Goal: Task Accomplishment & Management: Manage account settings

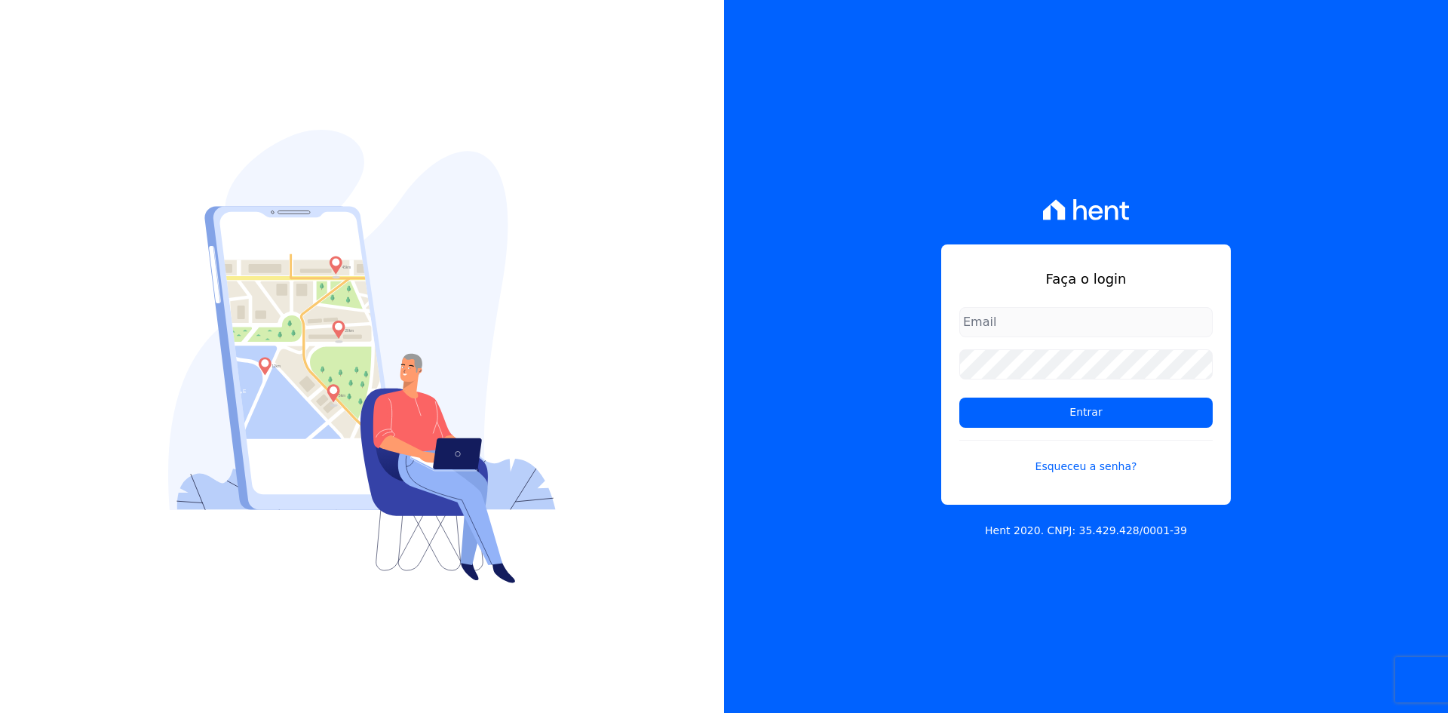
click at [1058, 330] on input "email" at bounding box center [1085, 322] width 253 height 30
type input "kalil@apiceincorporadora.com.br"
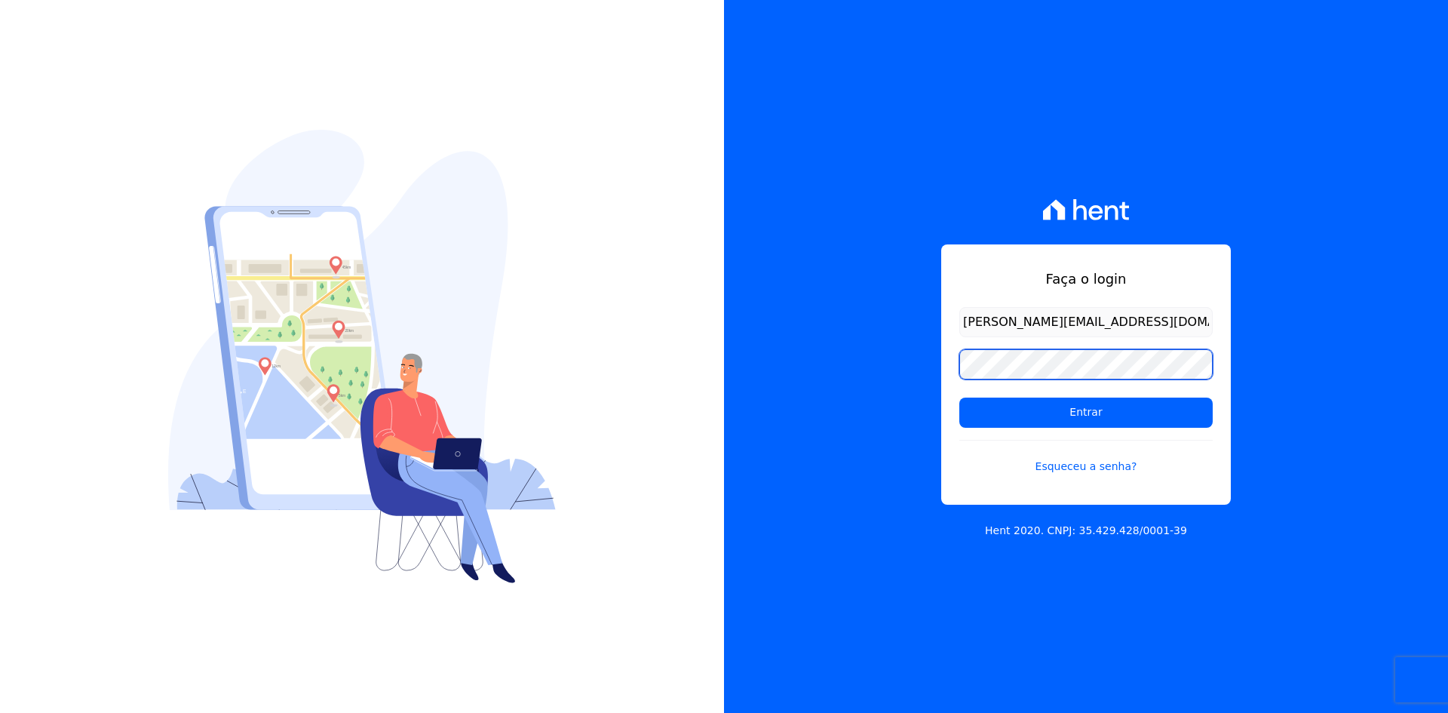
click at [959, 397] on input "Entrar" at bounding box center [1085, 412] width 253 height 30
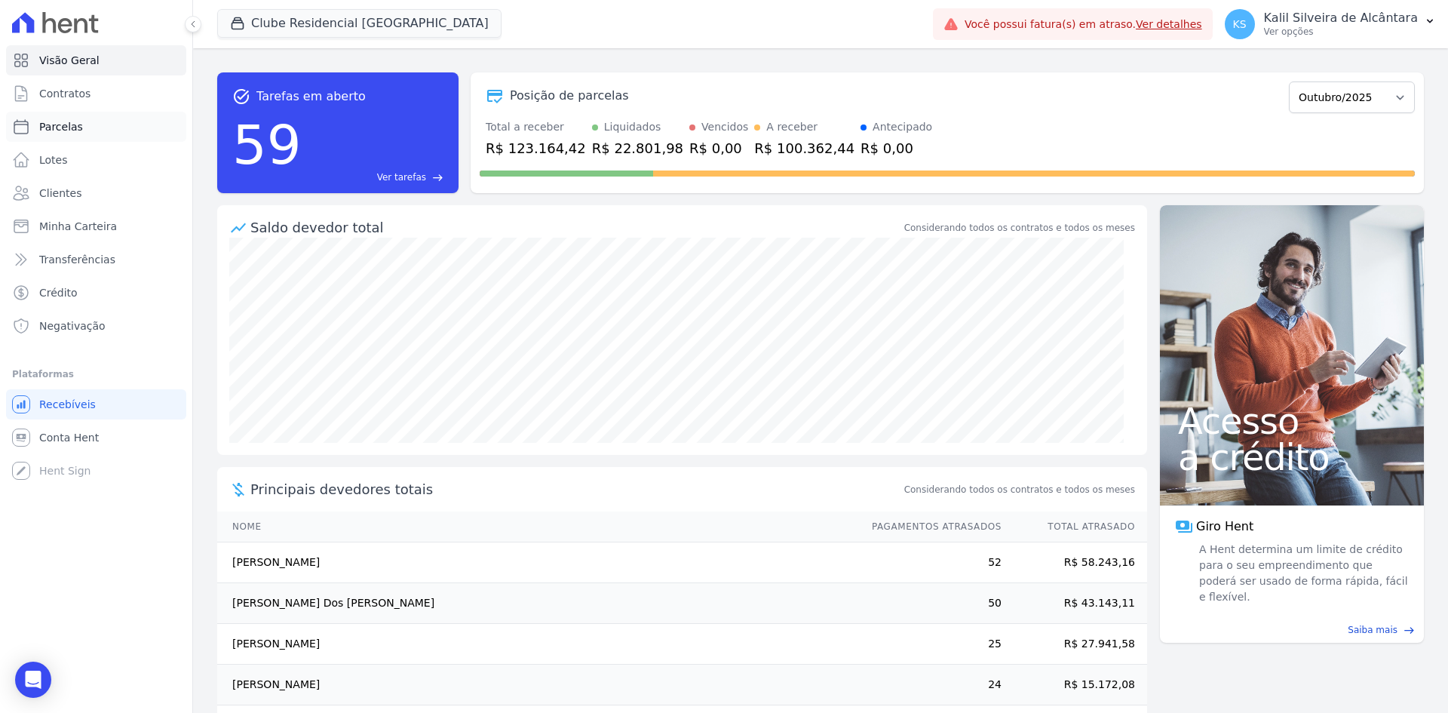
click at [104, 115] on link "Parcelas" at bounding box center [96, 127] width 180 height 30
select select
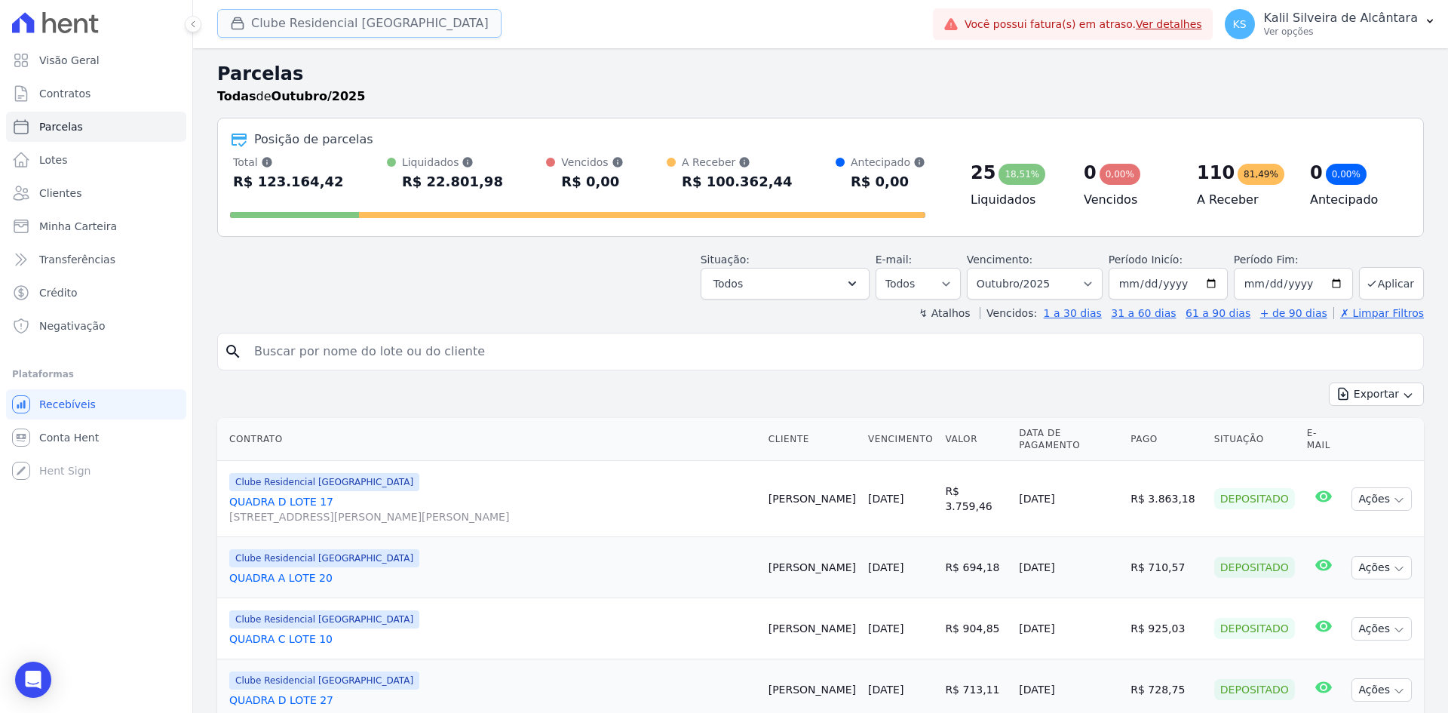
click at [351, 26] on button "Clube Residencial [GEOGRAPHIC_DATA]" at bounding box center [359, 23] width 284 height 29
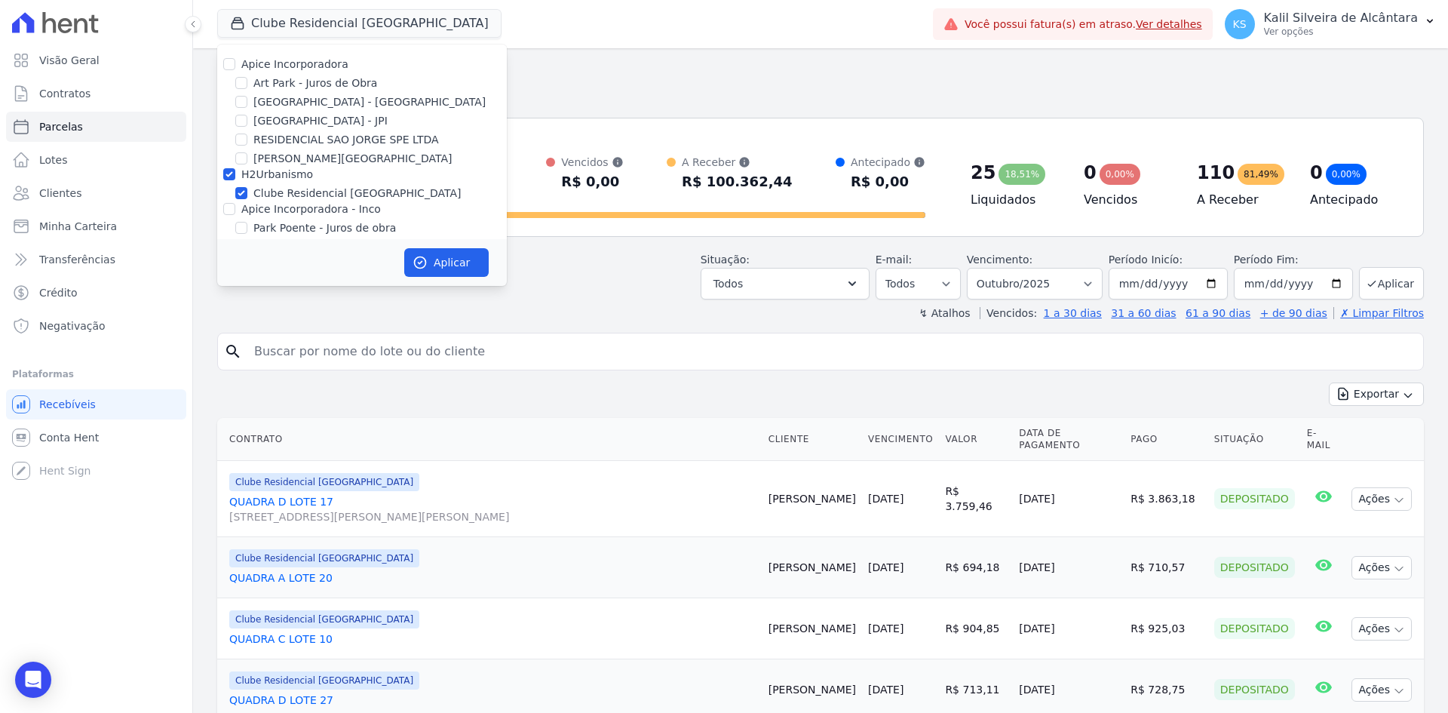
click at [283, 68] on label "Apice Incorporadora" at bounding box center [294, 64] width 107 height 12
click at [235, 68] on input "Apice Incorporadora" at bounding box center [229, 64] width 12 height 12
checkbox input "true"
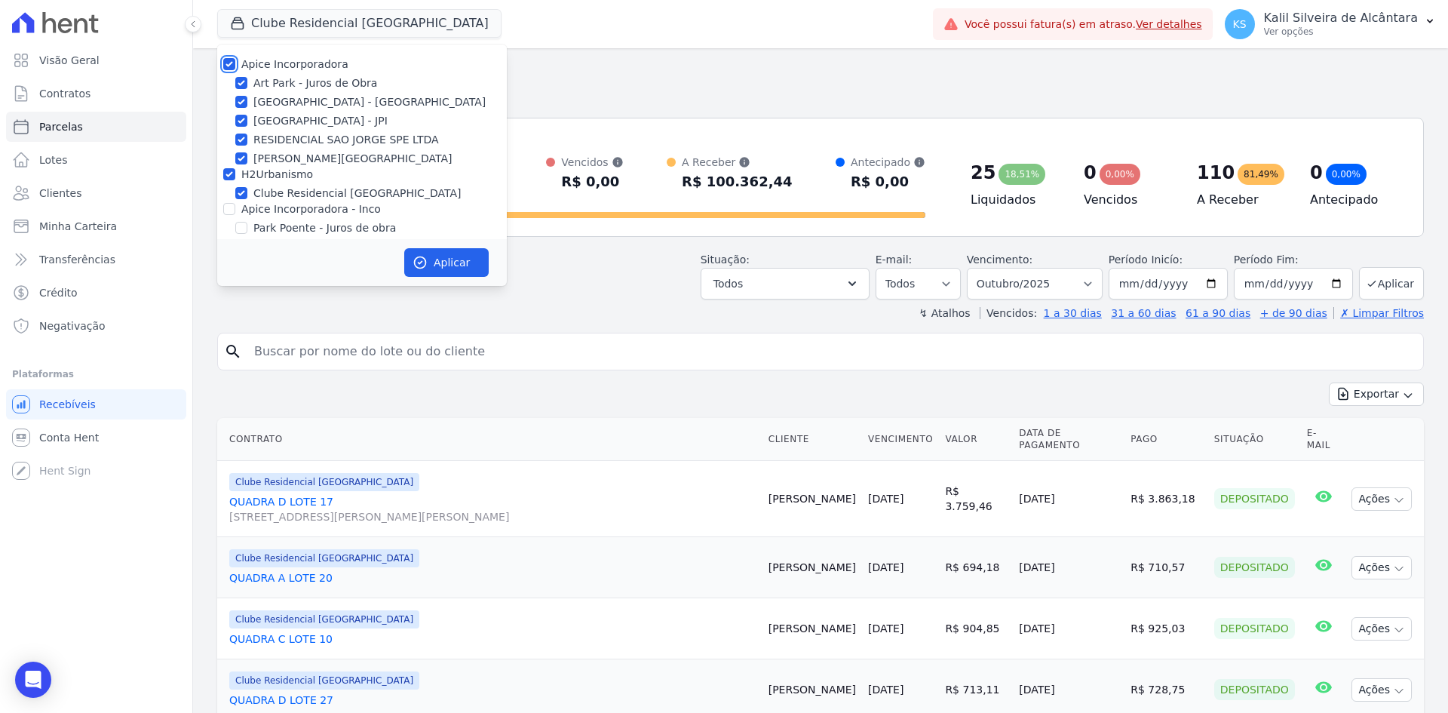
checkbox input "true"
drag, startPoint x: 261, startPoint y: 133, endPoint x: 262, endPoint y: 140, distance: 7.6
click at [261, 134] on label "RESIDENCIAL SAO JORGE SPE LTDA" at bounding box center [346, 140] width 186 height 16
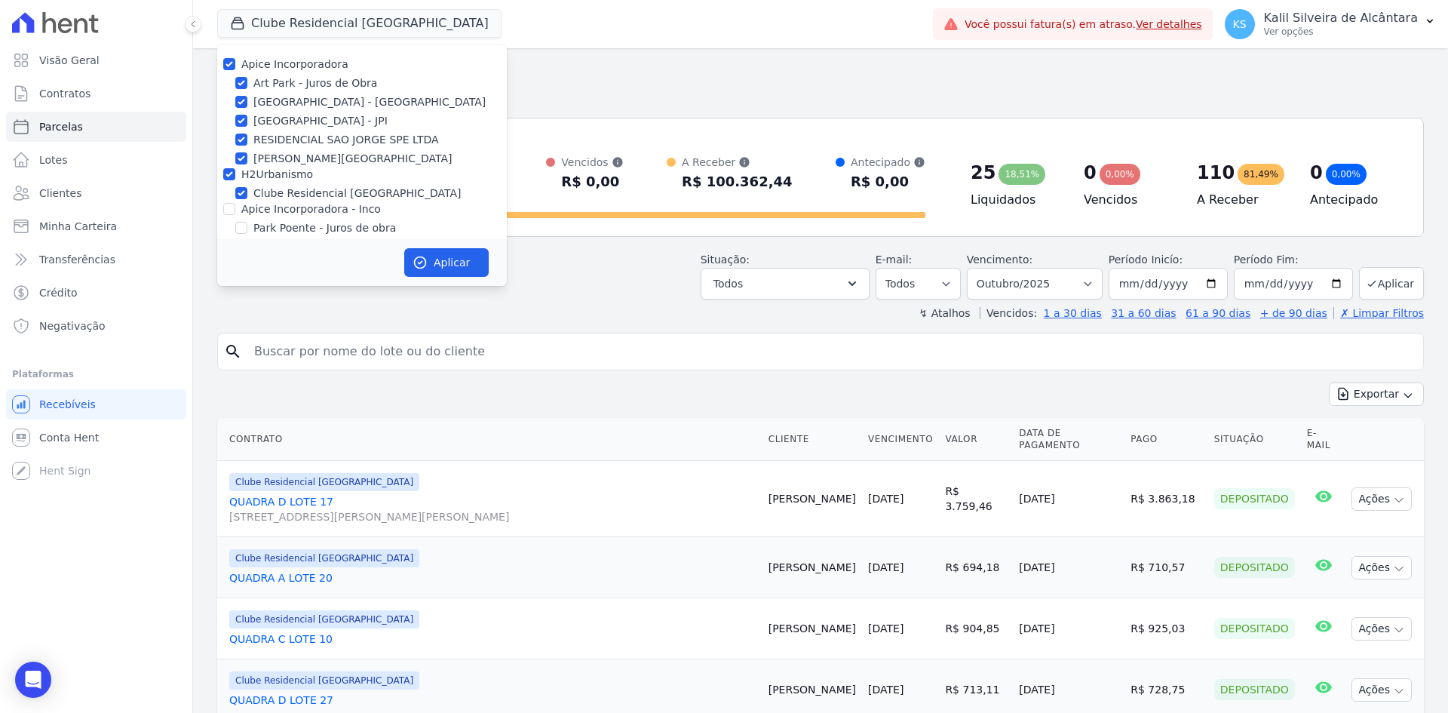
click at [247, 134] on input "RESIDENCIAL SAO JORGE SPE LTDA" at bounding box center [241, 140] width 12 height 12
checkbox input "false"
click at [264, 158] on label "[PERSON_NAME][GEOGRAPHIC_DATA]" at bounding box center [352, 159] width 198 height 16
click at [247, 158] on input "[PERSON_NAME][GEOGRAPHIC_DATA]" at bounding box center [241, 158] width 12 height 12
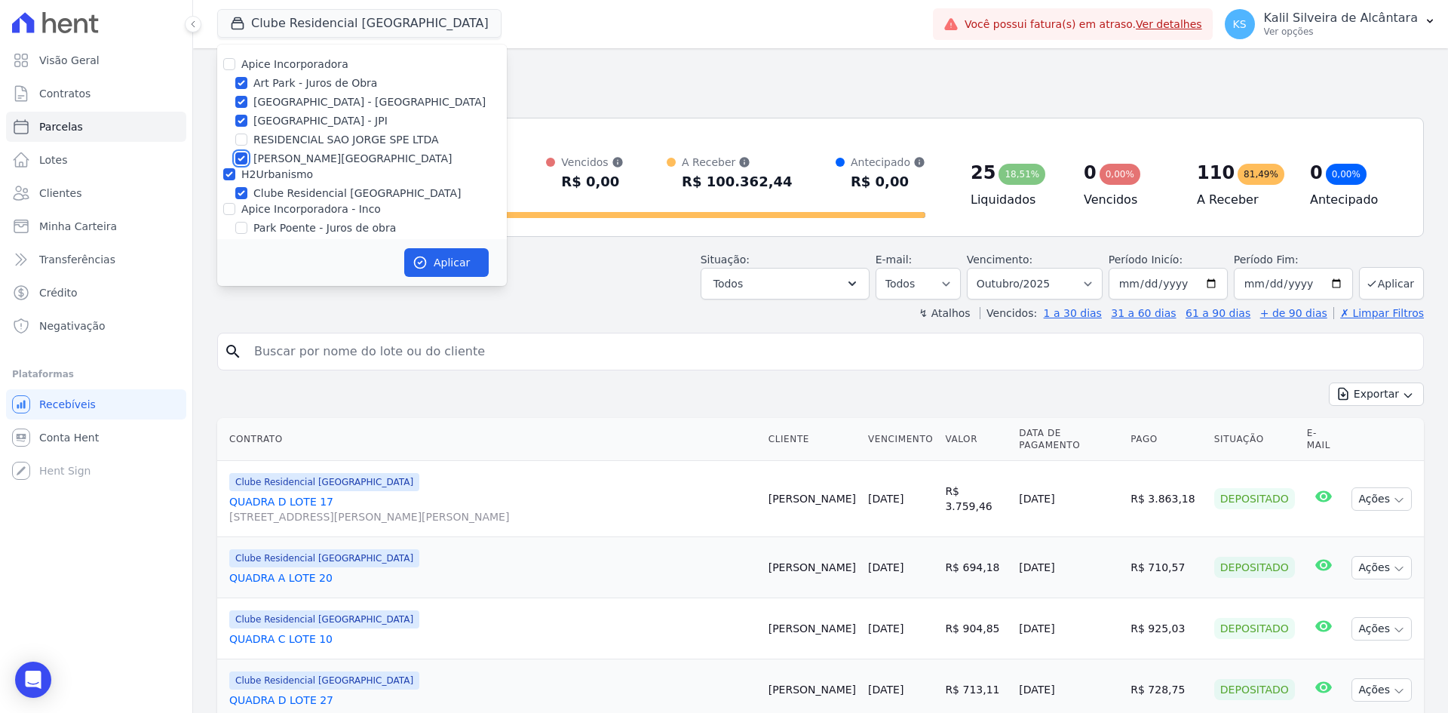
checkbox input "false"
click at [264, 171] on label "H2Urbanismo" at bounding box center [277, 174] width 72 height 12
click at [235, 171] on input "H2Urbanismo" at bounding box center [229, 174] width 12 height 12
checkbox input "false"
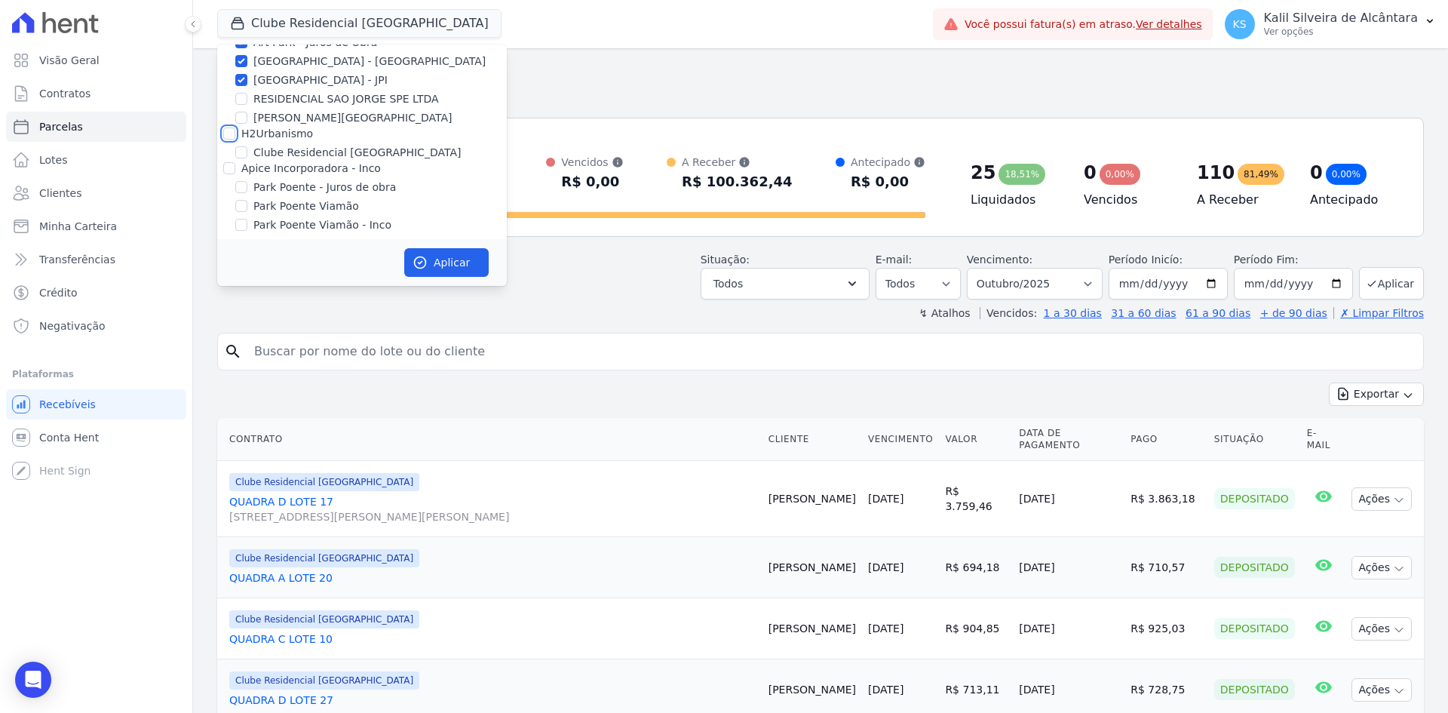
scroll to position [47, 0]
click at [296, 183] on label "Park Poente - Juros de obra" at bounding box center [324, 181] width 143 height 16
click at [247, 183] on input "Park Poente - Juros de obra" at bounding box center [241, 181] width 12 height 12
checkbox input "true"
click at [293, 198] on label "Park Poente Viamão" at bounding box center [306, 200] width 106 height 16
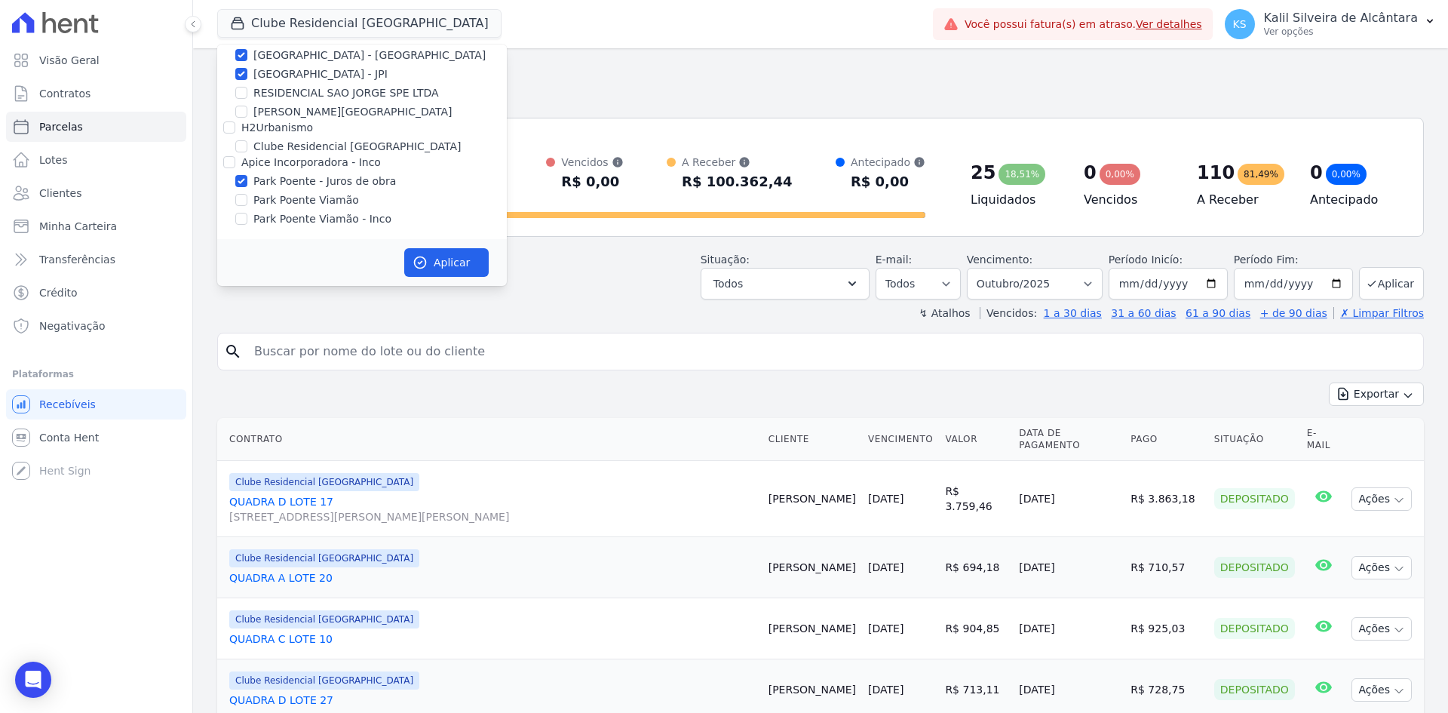
click at [247, 198] on input "Park Poente Viamão" at bounding box center [241, 200] width 12 height 12
checkbox input "true"
click at [293, 211] on label "Park Poente Viamão - Inco" at bounding box center [322, 219] width 138 height 16
click at [247, 213] on input "Park Poente Viamão - Inco" at bounding box center [241, 219] width 12 height 12
checkbox input "true"
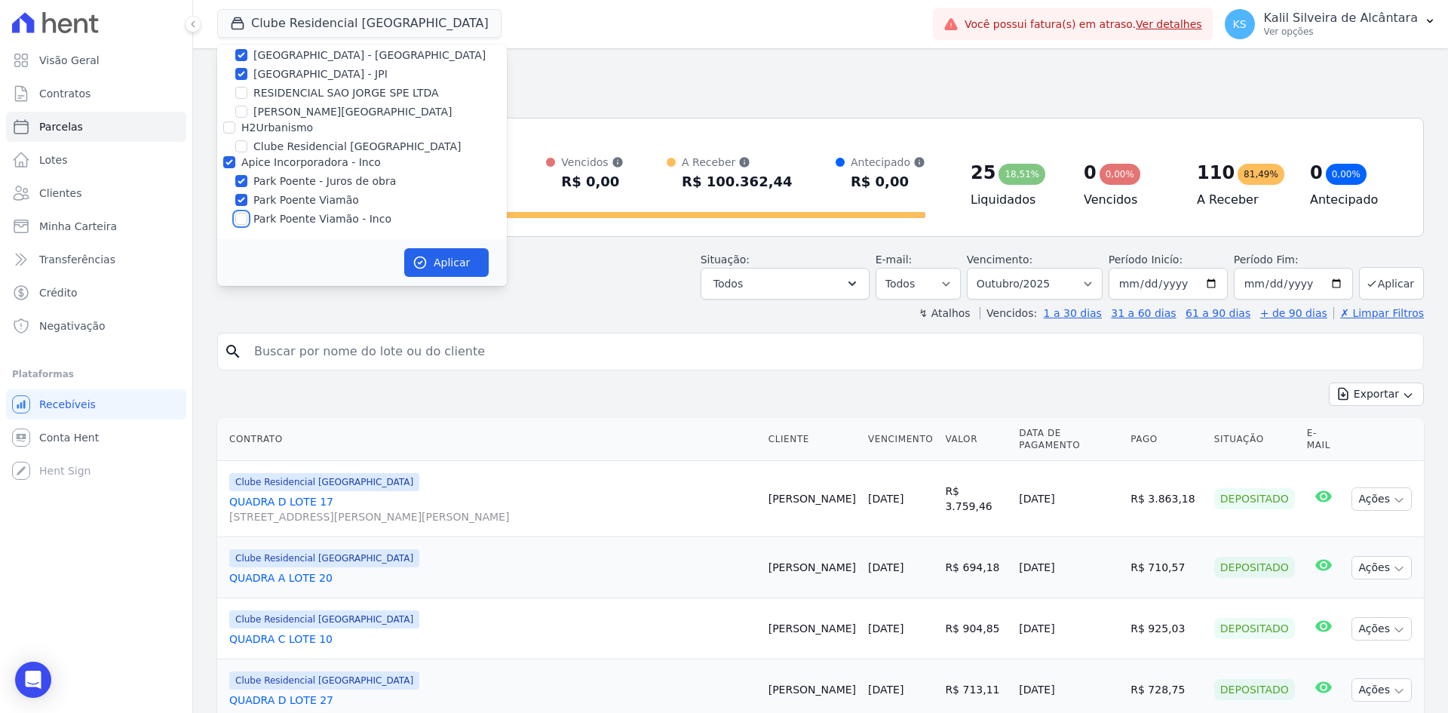
checkbox input "true"
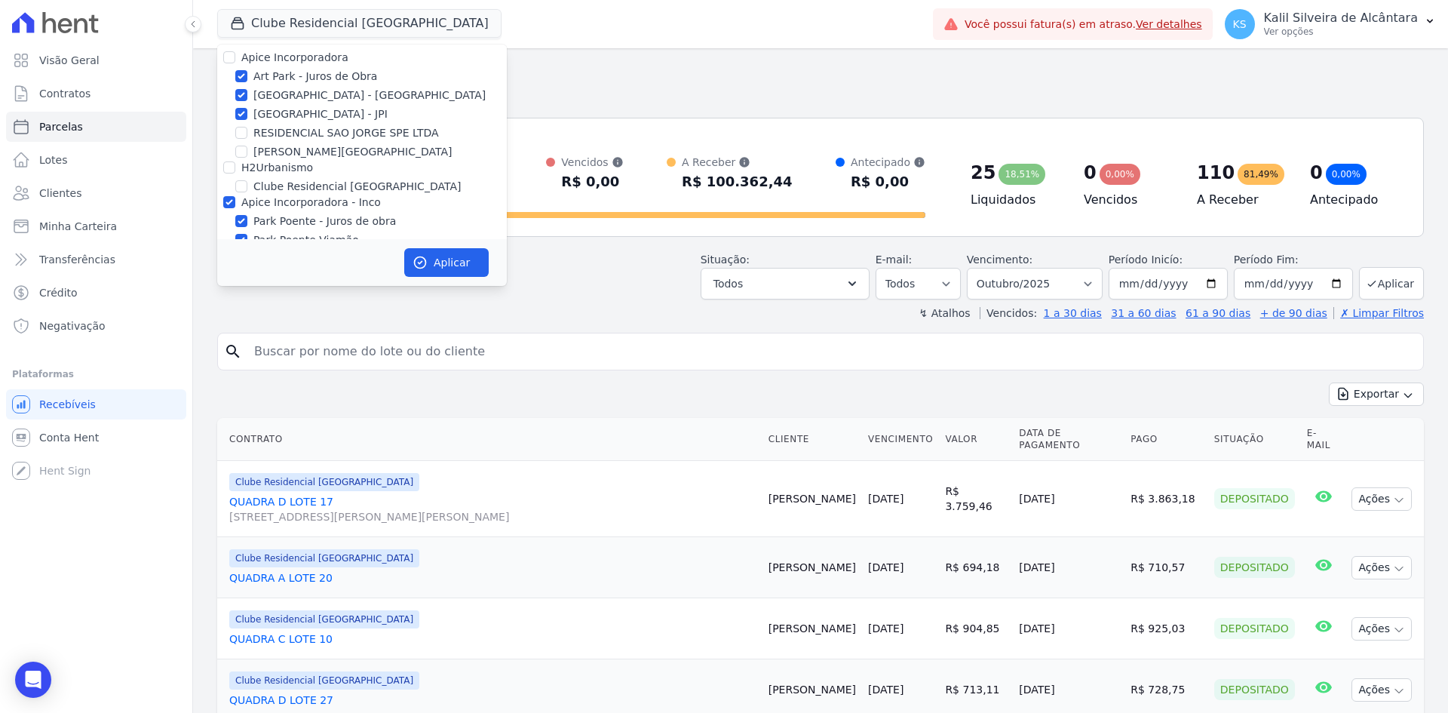
scroll to position [0, 0]
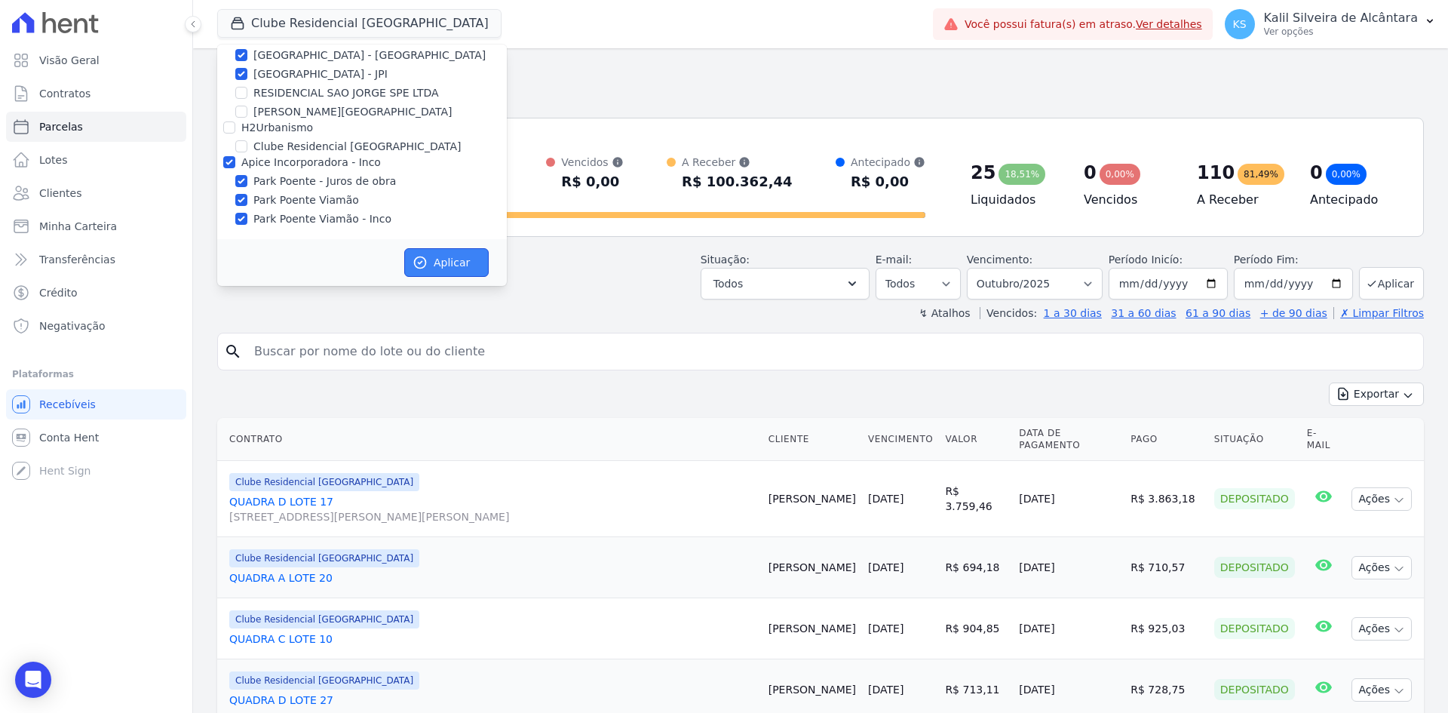
click at [417, 259] on icon "button" at bounding box center [420, 262] width 15 height 15
select select
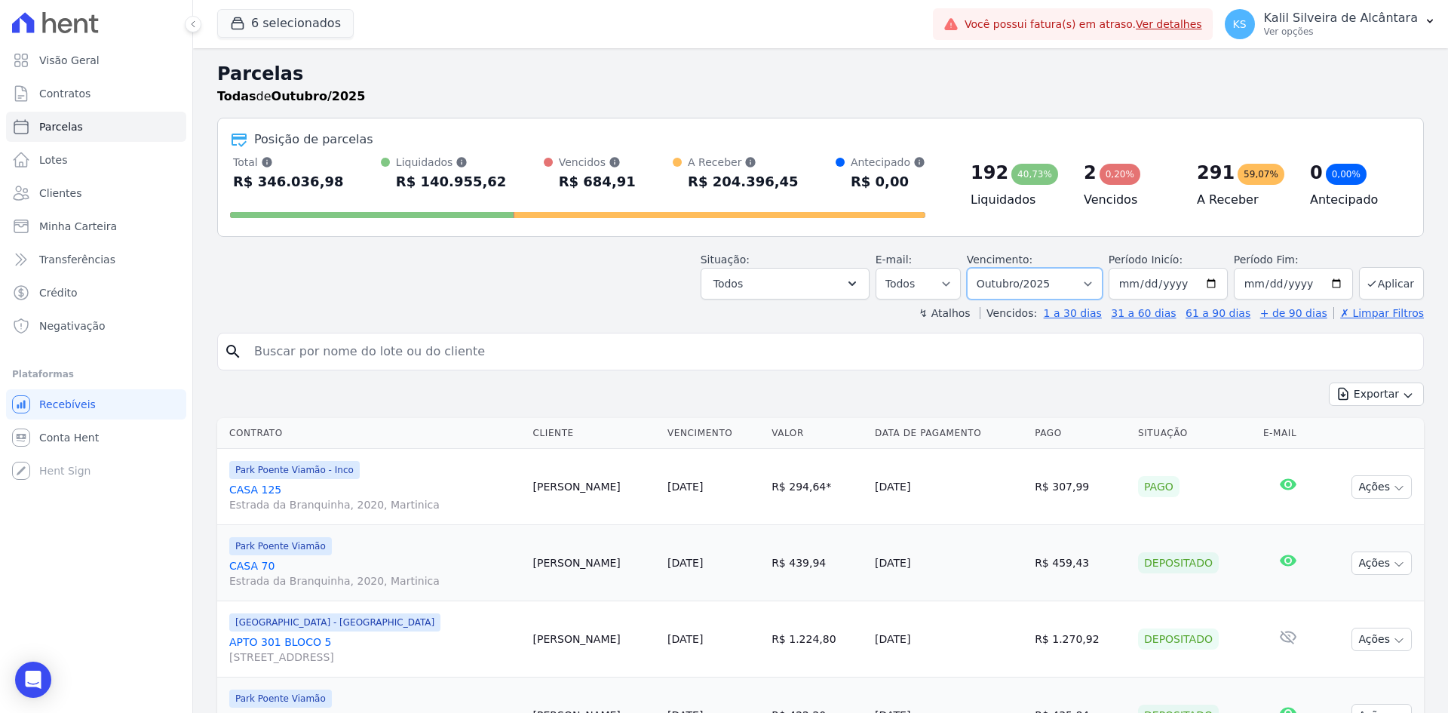
click at [1057, 287] on select "Filtrar por período ──────── Todos os meses Novembro/2022 Dezembro/2022 Janeiro…" at bounding box center [1035, 284] width 136 height 32
select select "date_range_filter"
click at [977, 268] on select "Filtrar por período ──────── Todos os meses Novembro/2022 Dezembro/2022 Janeiro…" at bounding box center [1035, 284] width 136 height 32
click at [1201, 280] on input "2025-10-01" at bounding box center [1168, 284] width 119 height 32
click at [1219, 281] on input "2025-10-01" at bounding box center [1168, 284] width 119 height 32
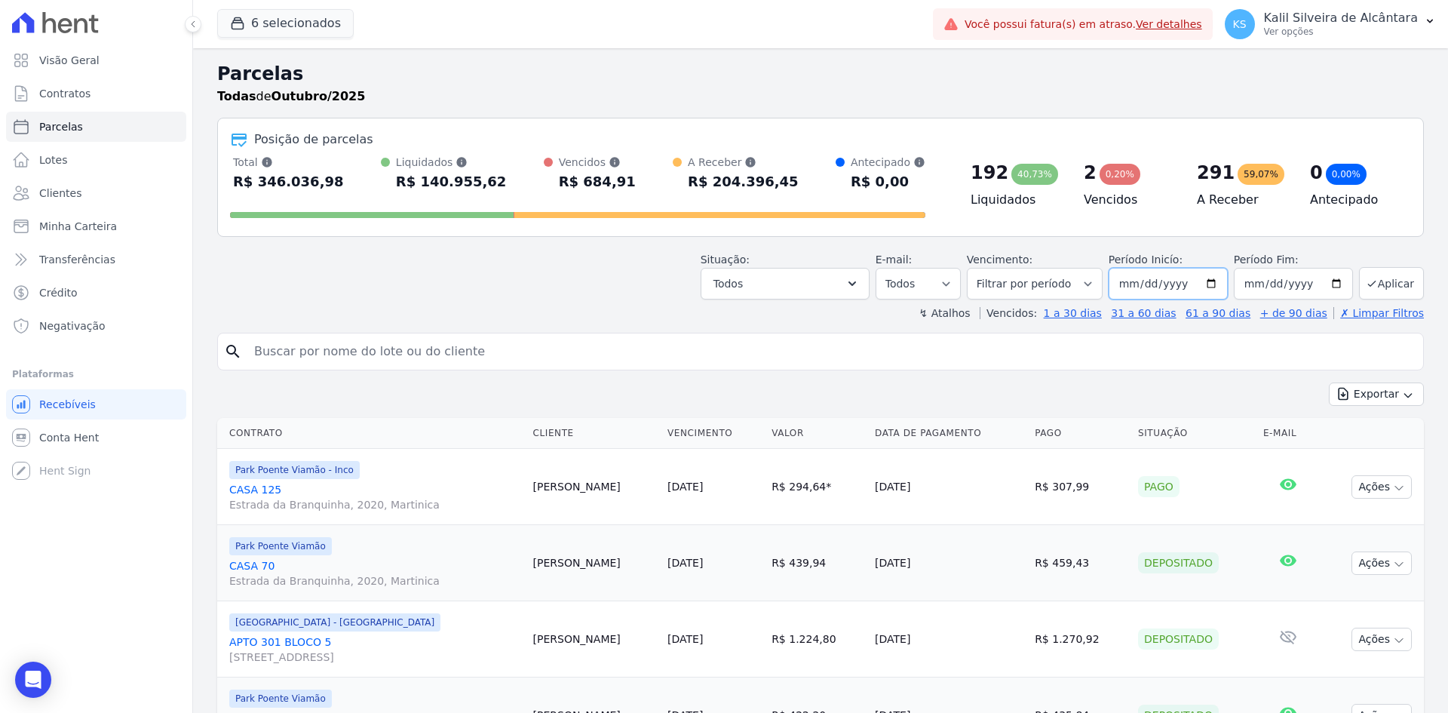
click at [1205, 284] on input "2025-10-01" at bounding box center [1168, 284] width 119 height 32
type input "[DATE]"
click at [1324, 276] on input "2025-10-31" at bounding box center [1293, 284] width 119 height 32
click at [1327, 281] on input "2025-10-31" at bounding box center [1293, 284] width 119 height 32
type input "[DATE]"
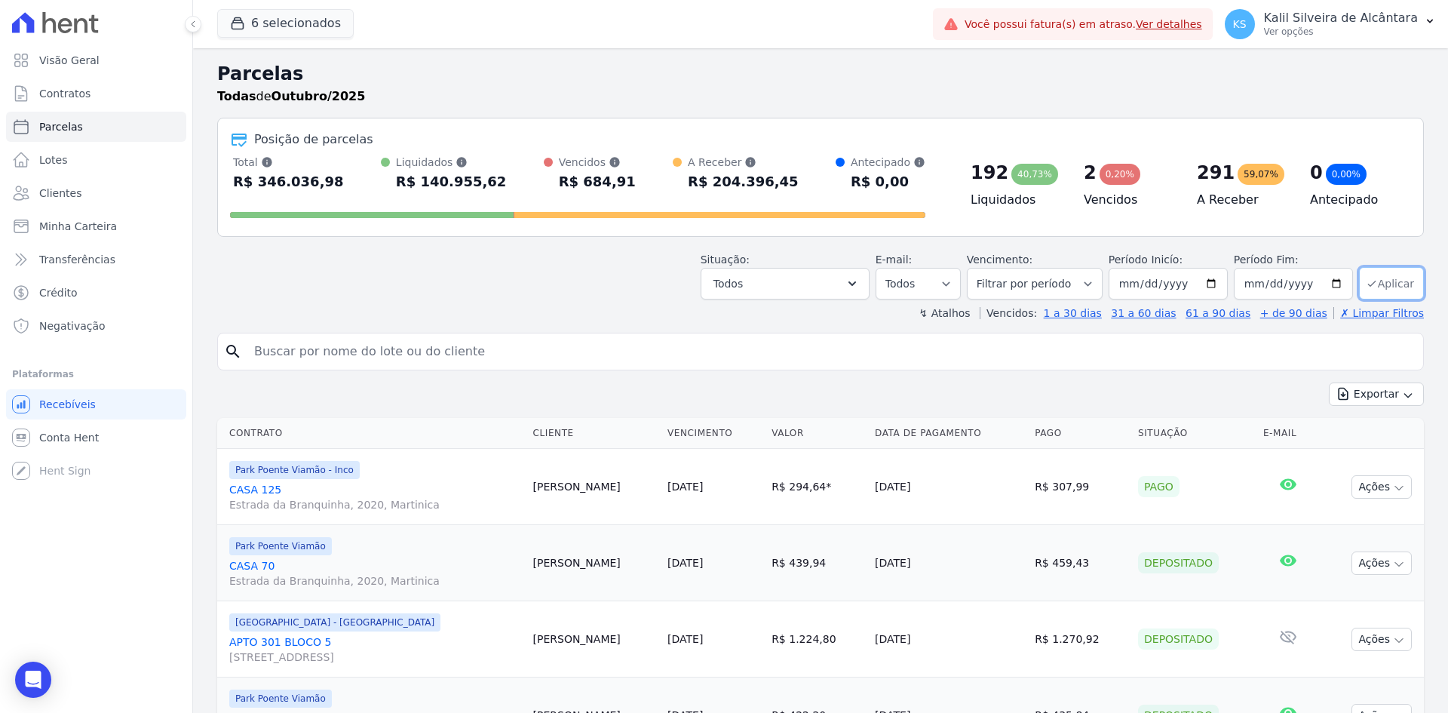
click at [1387, 284] on button "Aplicar" at bounding box center [1391, 283] width 65 height 32
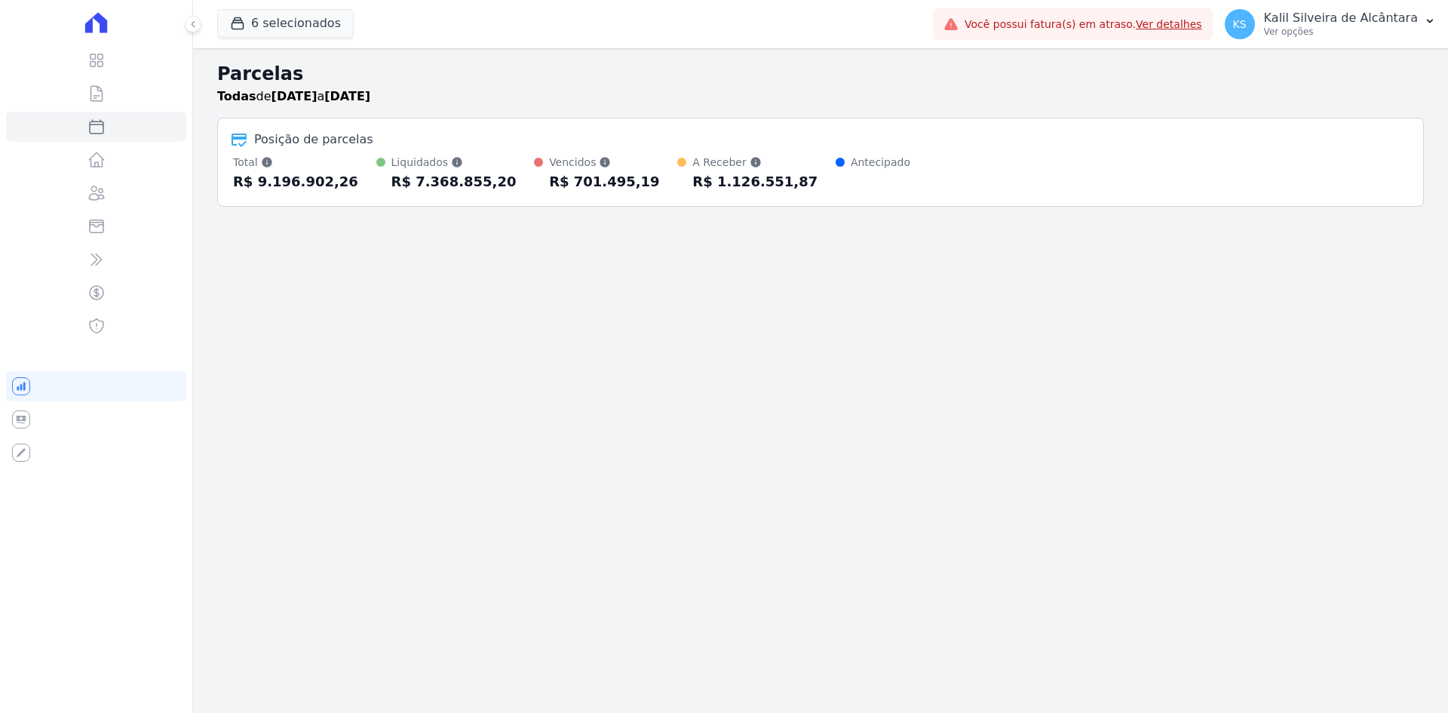
select select
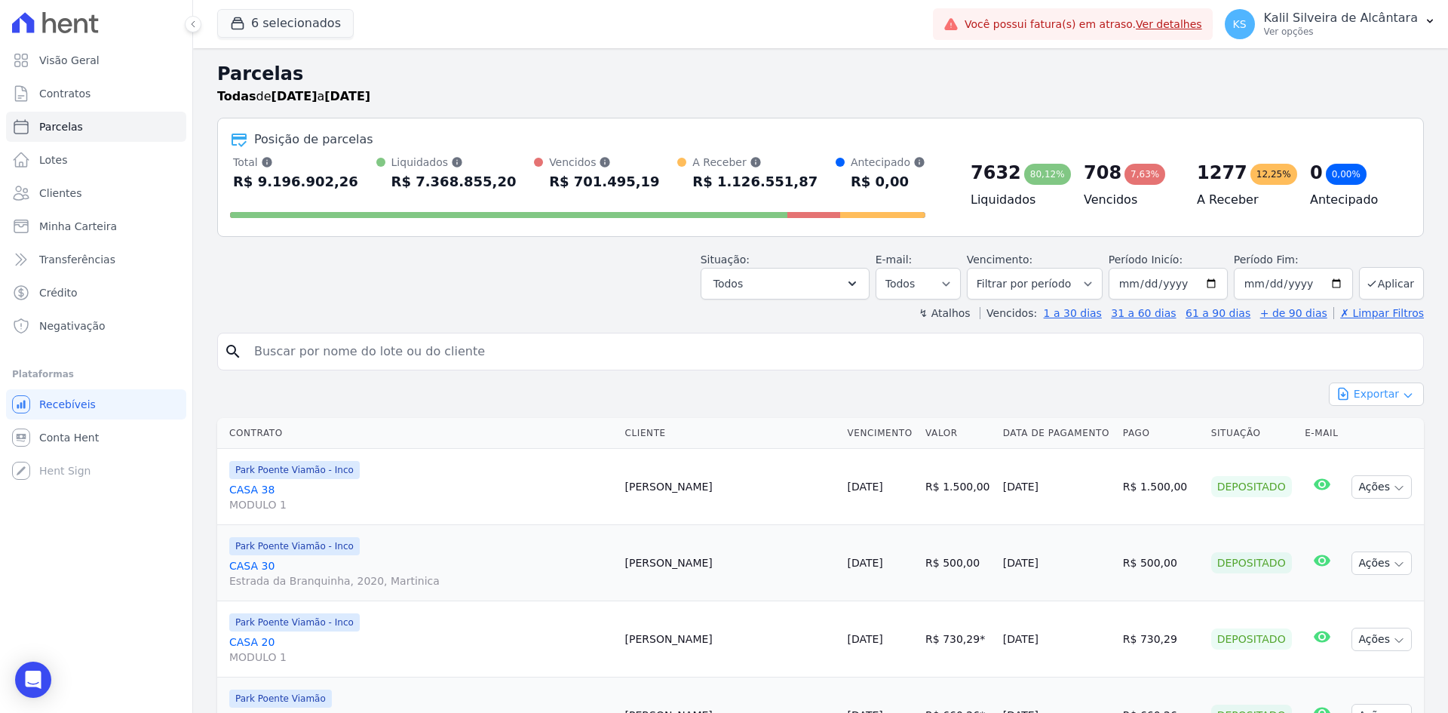
click at [1355, 398] on button "Exportar" at bounding box center [1376, 393] width 95 height 23
click at [1352, 453] on span "Exportar CSV" at bounding box center [1375, 455] width 80 height 15
click at [121, 198] on link "Clientes" at bounding box center [96, 193] width 180 height 30
click at [499, 339] on input "search" at bounding box center [831, 351] width 1172 height 30
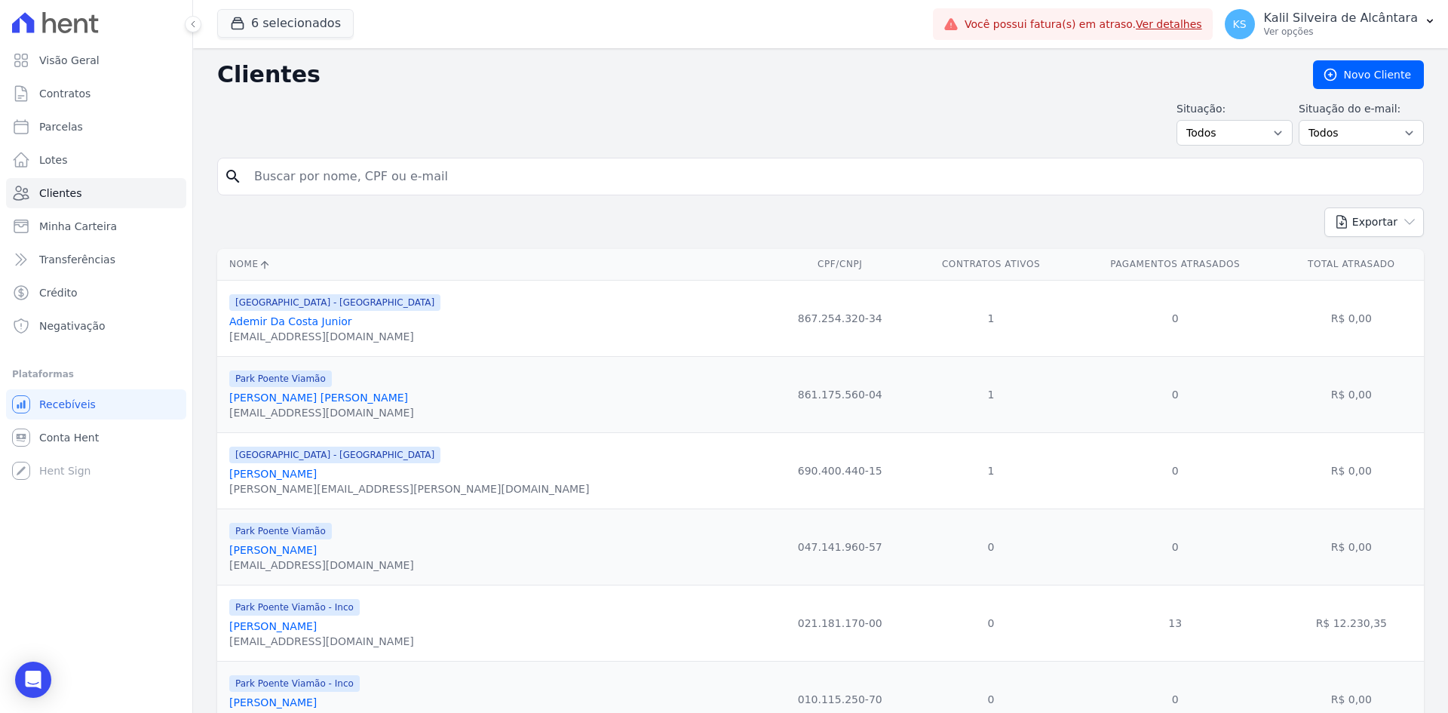
click at [453, 178] on input "search" at bounding box center [831, 176] width 1172 height 30
type input "[PERSON_NAME]"
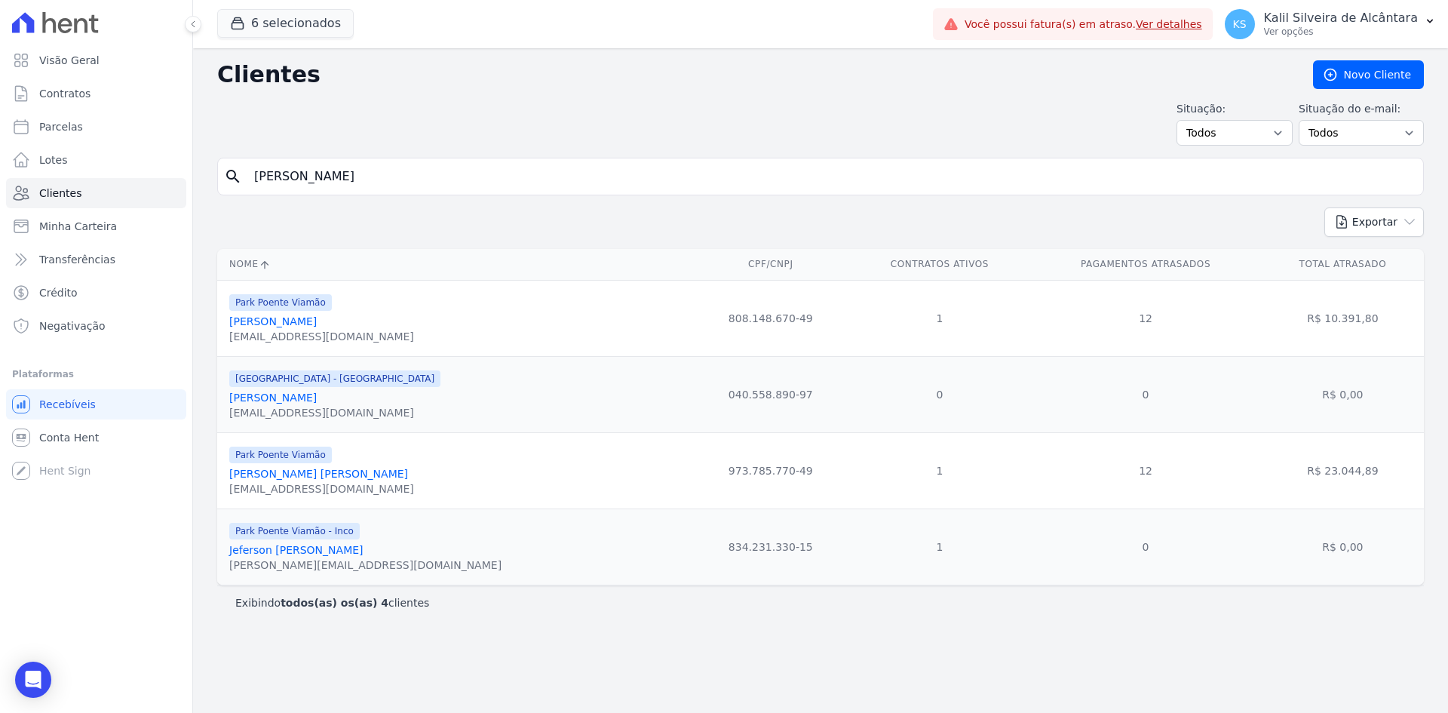
click at [608, 176] on input "[PERSON_NAME]" at bounding box center [831, 176] width 1172 height 30
drag, startPoint x: 285, startPoint y: 178, endPoint x: 339, endPoint y: 186, distance: 54.9
click at [284, 178] on input "[PERSON_NAME]" at bounding box center [831, 176] width 1172 height 30
type input "jefersson"
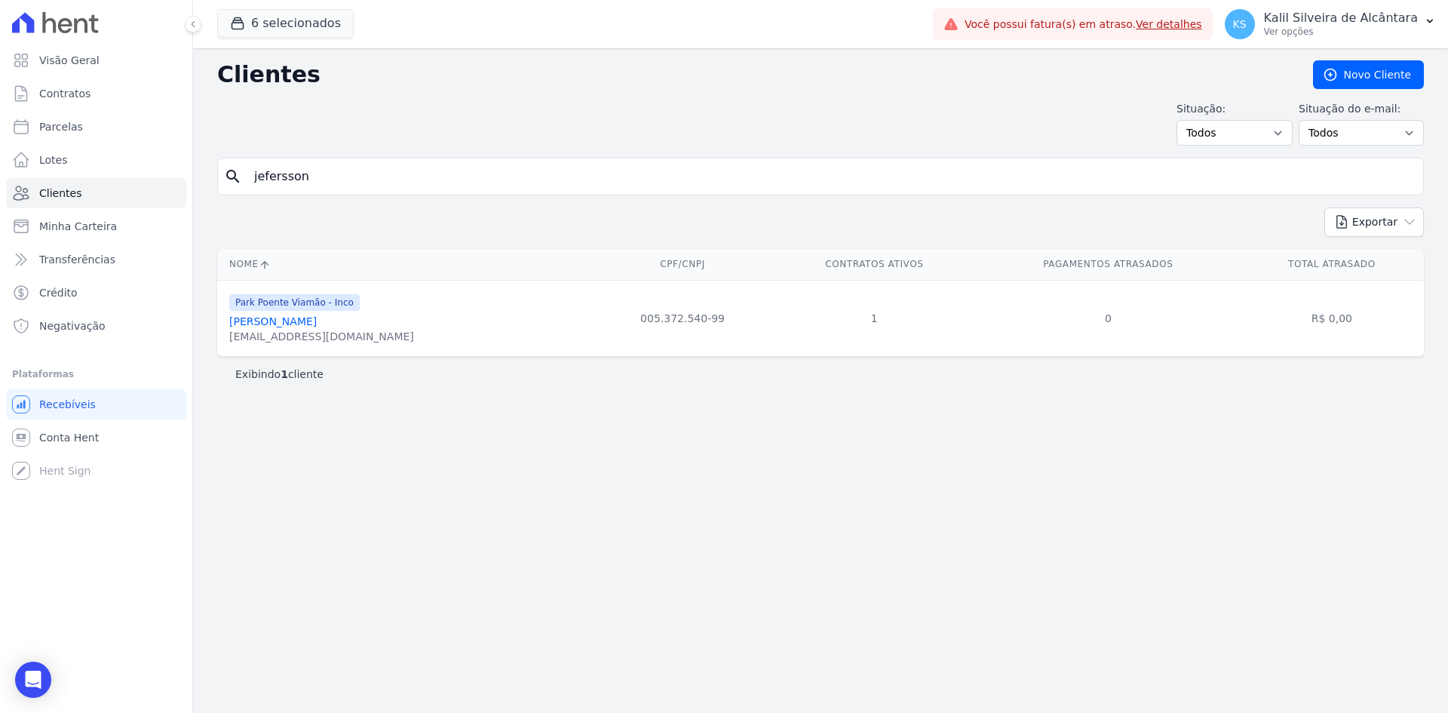
click at [283, 318] on link "[PERSON_NAME]" at bounding box center [272, 321] width 87 height 12
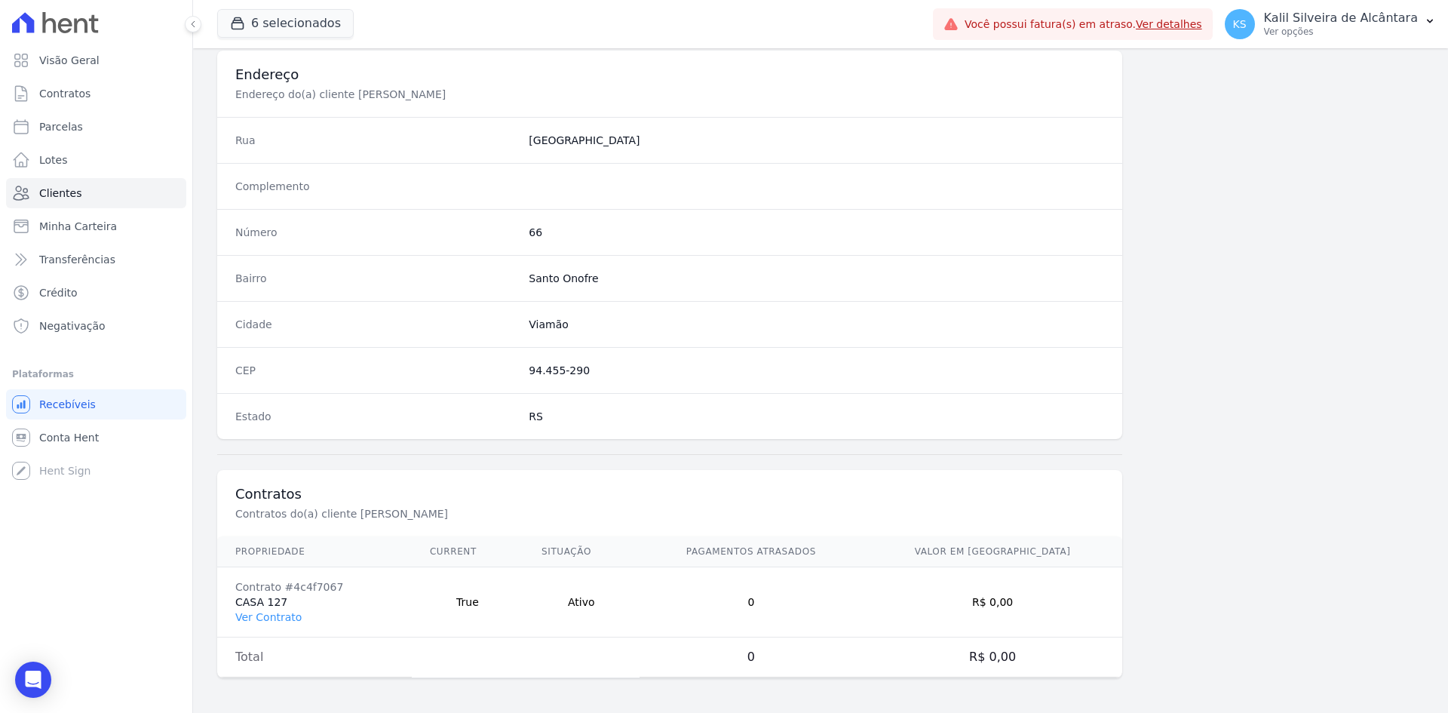
scroll to position [698, 0]
click at [285, 615] on link "Ver Contrato" at bounding box center [268, 615] width 66 height 12
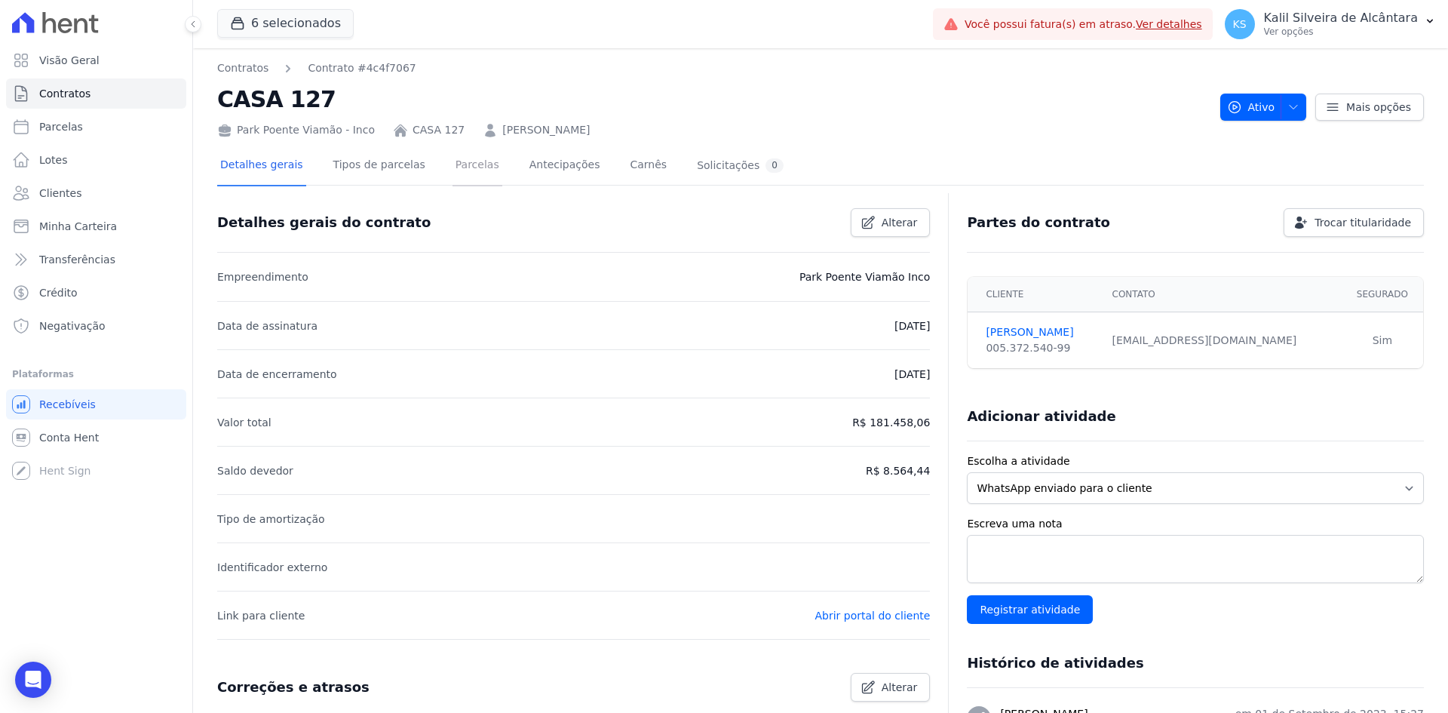
click at [453, 169] on link "Parcelas" at bounding box center [478, 166] width 50 height 40
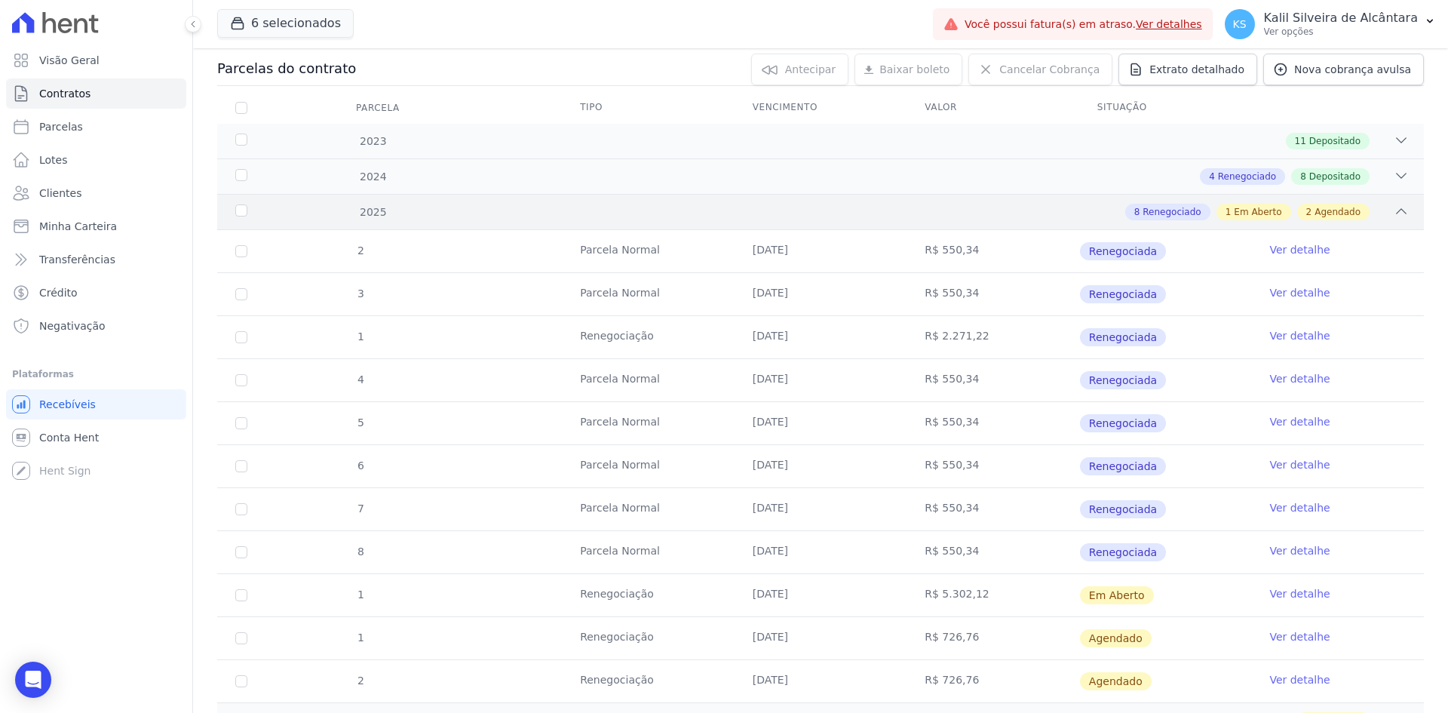
scroll to position [229, 0]
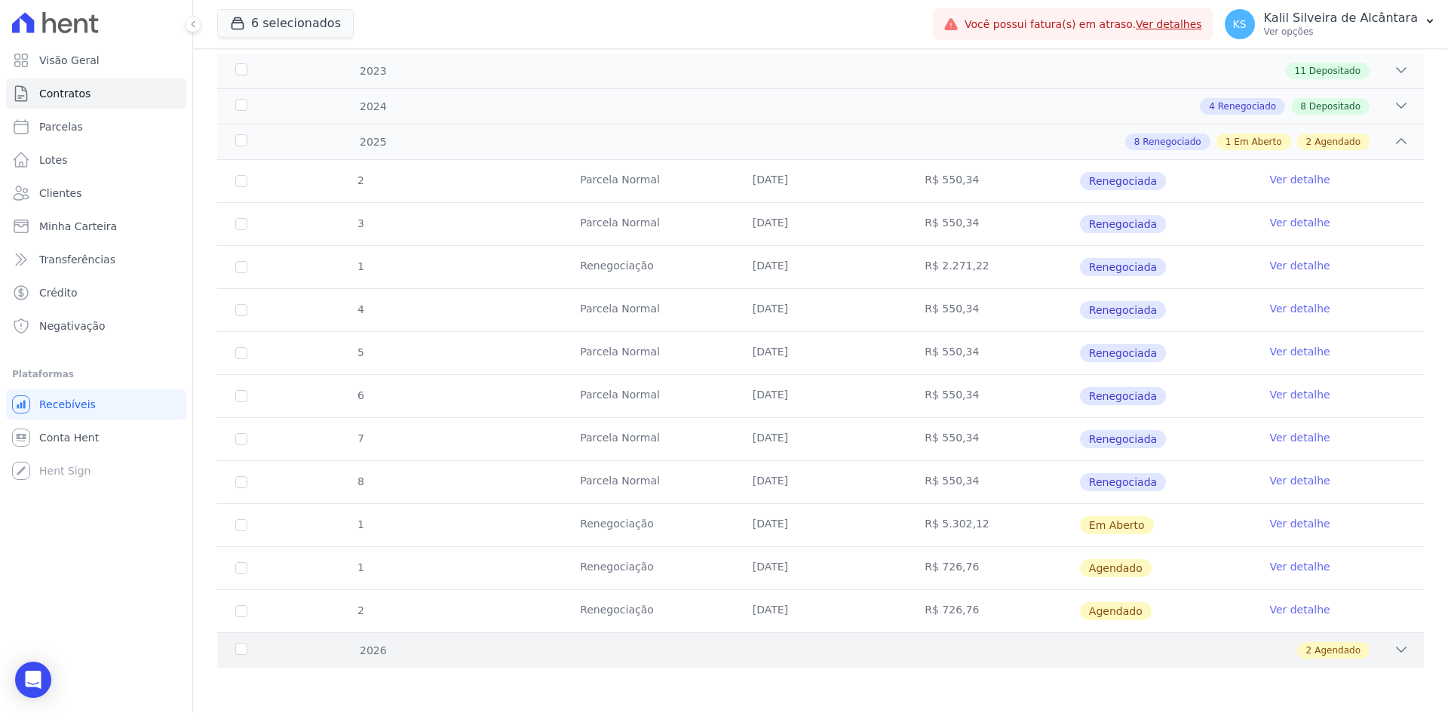
click at [959, 649] on div "2 Agendado" at bounding box center [880, 650] width 1058 height 17
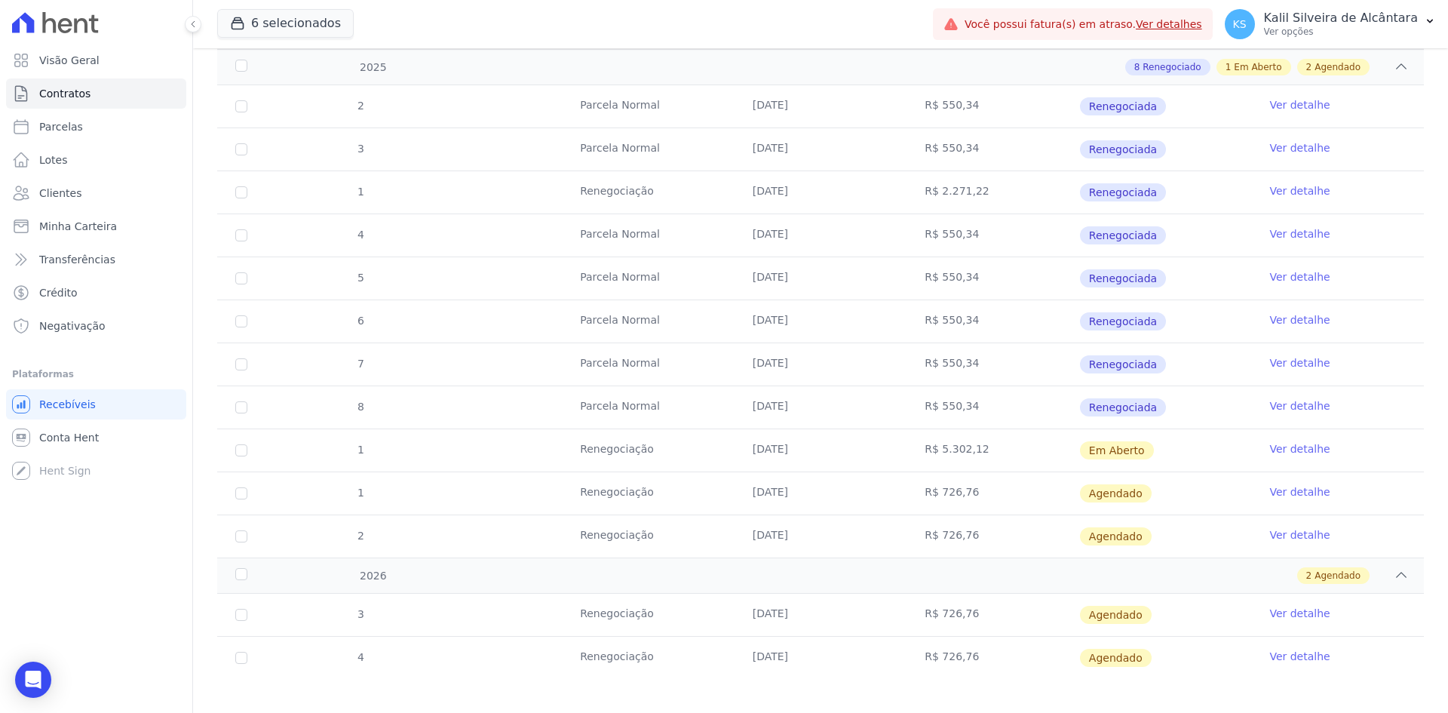
scroll to position [315, 0]
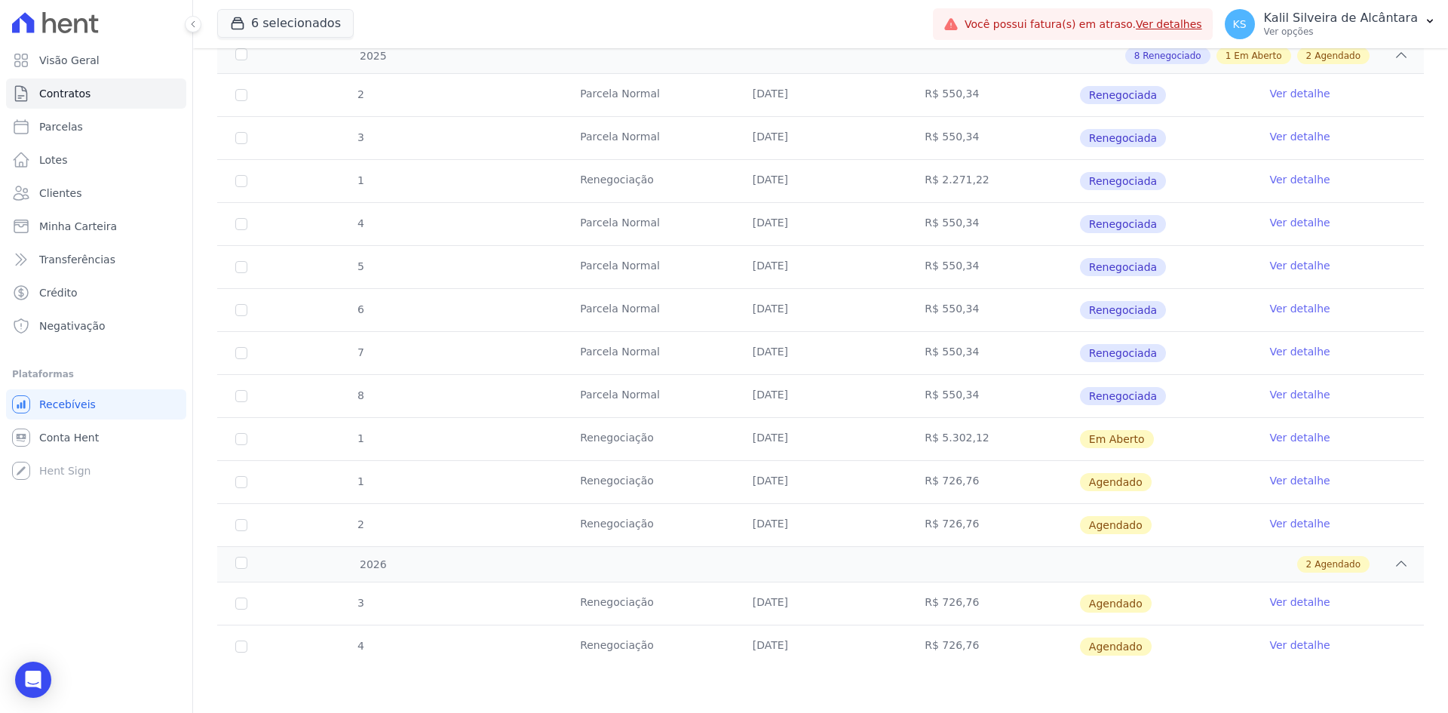
click at [1287, 396] on link "Ver detalhe" at bounding box center [1299, 394] width 60 height 15
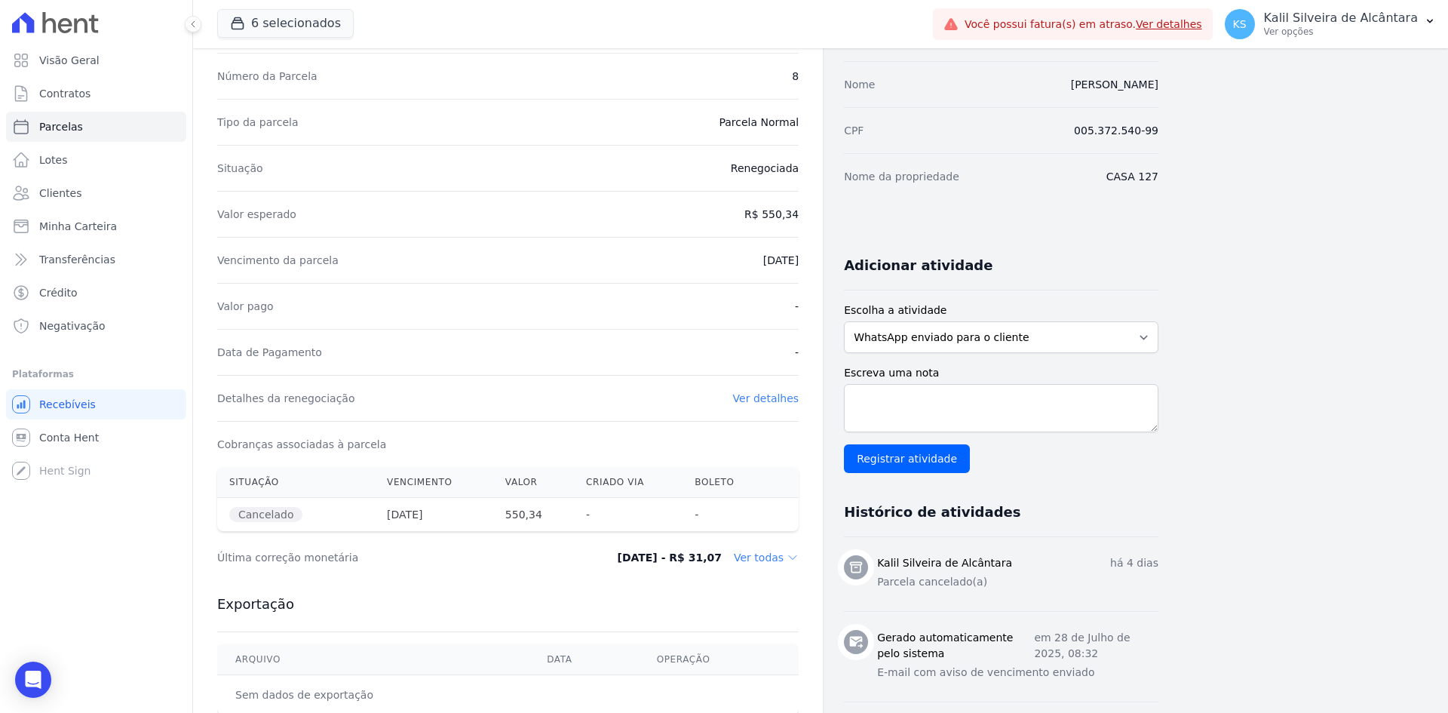
scroll to position [121, 0]
click at [770, 413] on div "Detalhes da renegociação Ver detalhes" at bounding box center [508, 400] width 582 height 46
click at [772, 406] on link "Ver detalhes" at bounding box center [766, 400] width 66 height 12
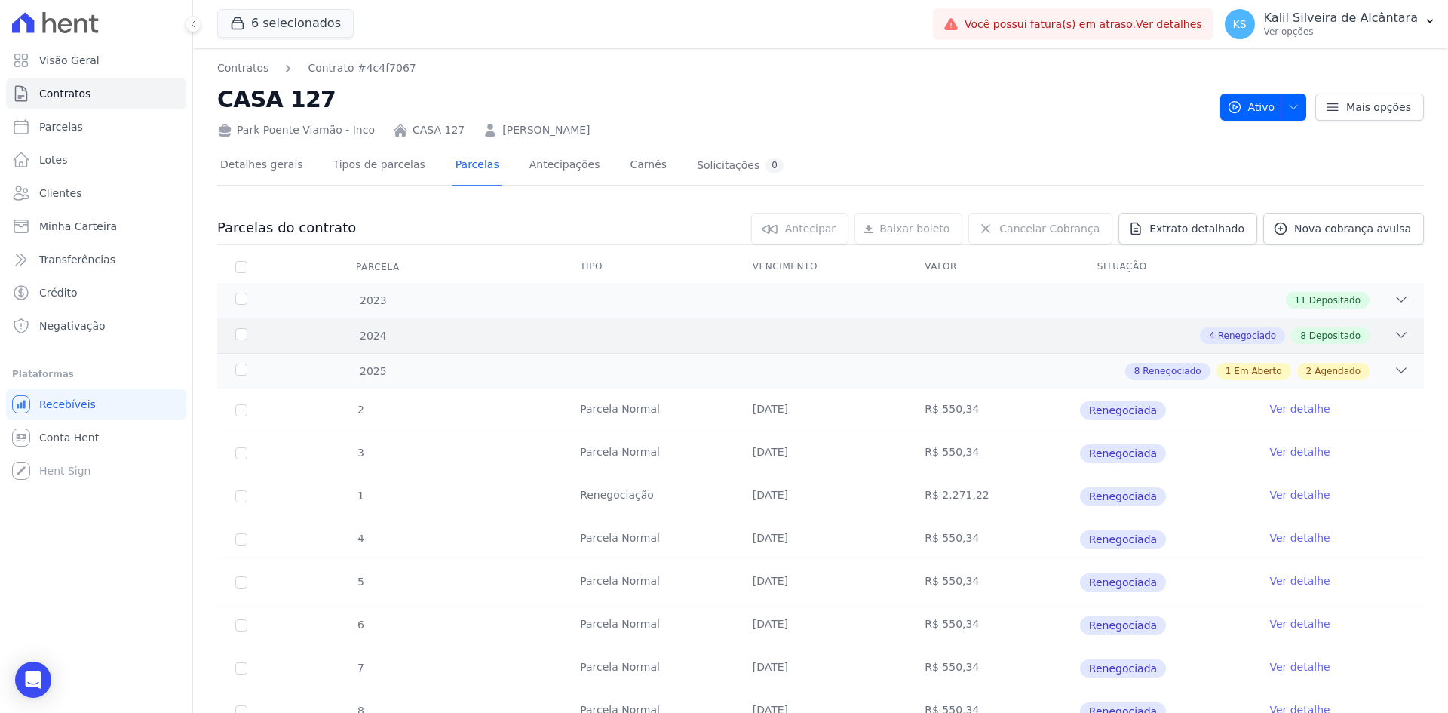
click at [1220, 335] on span "Renegociado" at bounding box center [1247, 336] width 58 height 14
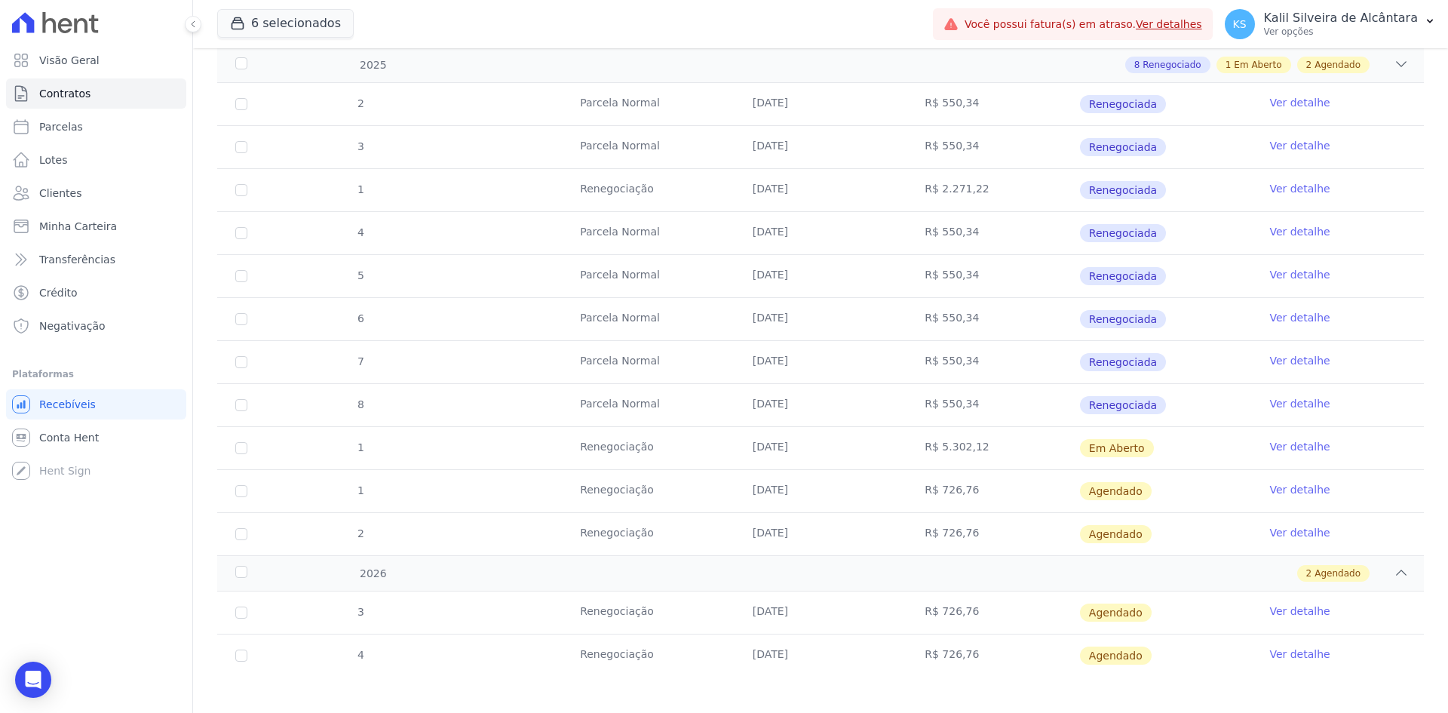
scroll to position [831, 0]
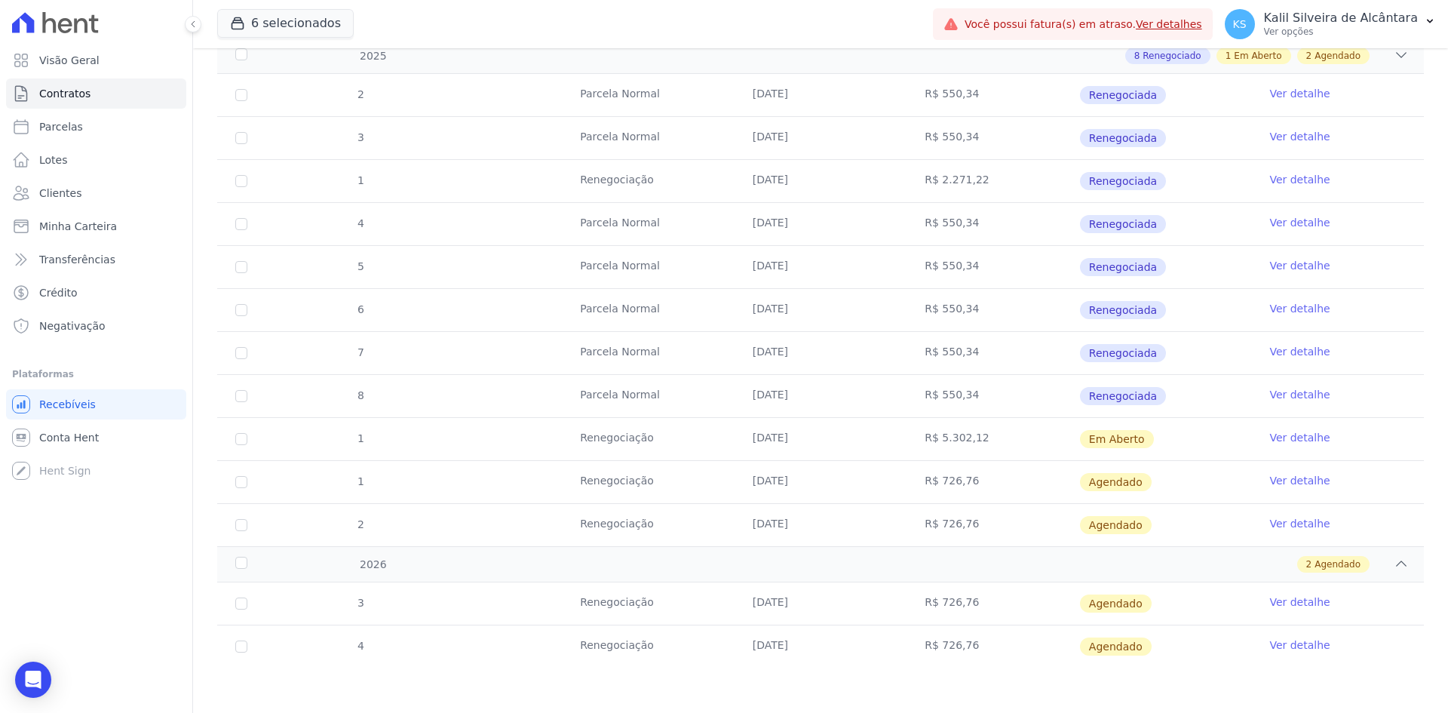
click at [1293, 437] on link "Ver detalhe" at bounding box center [1299, 437] width 60 height 15
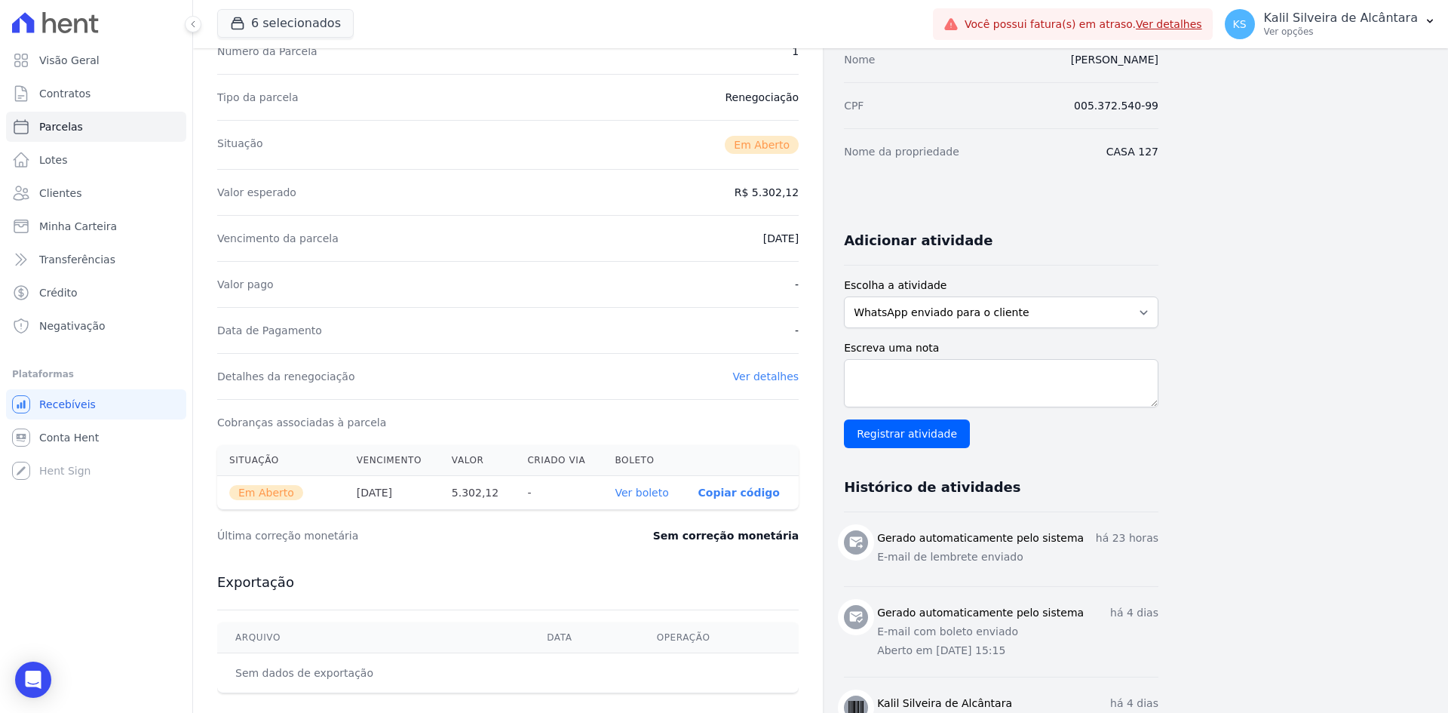
scroll to position [151, 0]
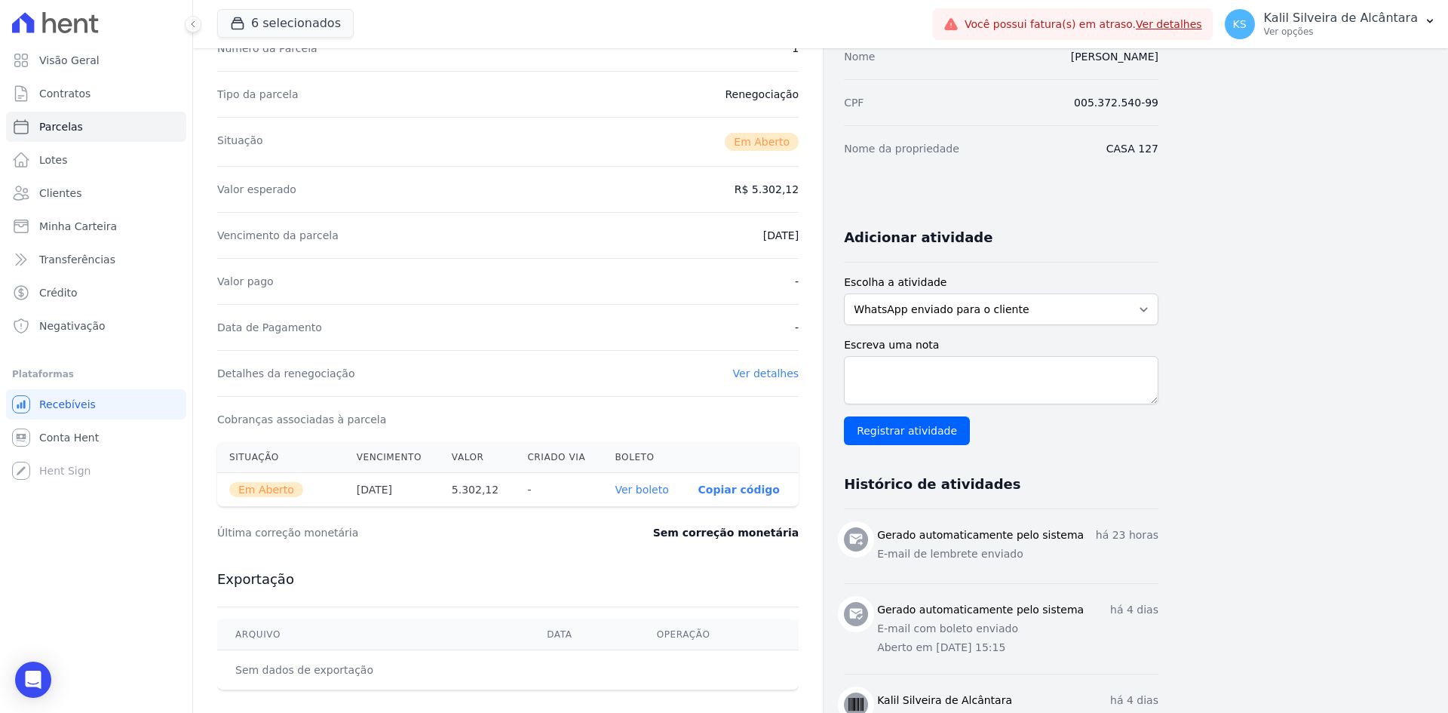
click at [771, 378] on link "Ver detalhes" at bounding box center [766, 373] width 66 height 12
